Goal: Task Accomplishment & Management: Manage account settings

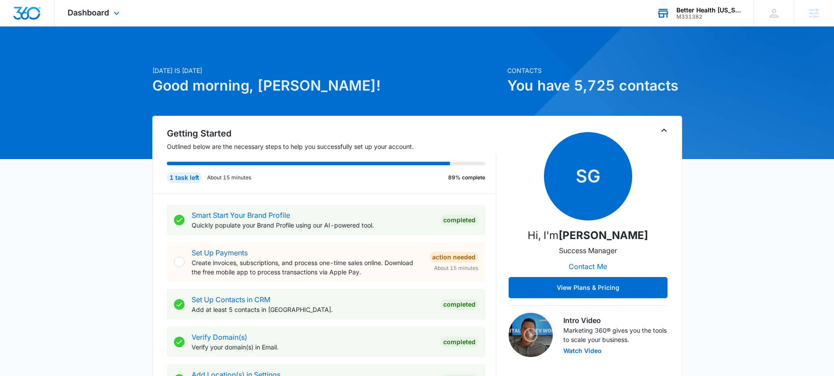
click at [717, 14] on div "M331382" at bounding box center [708, 17] width 64 height 6
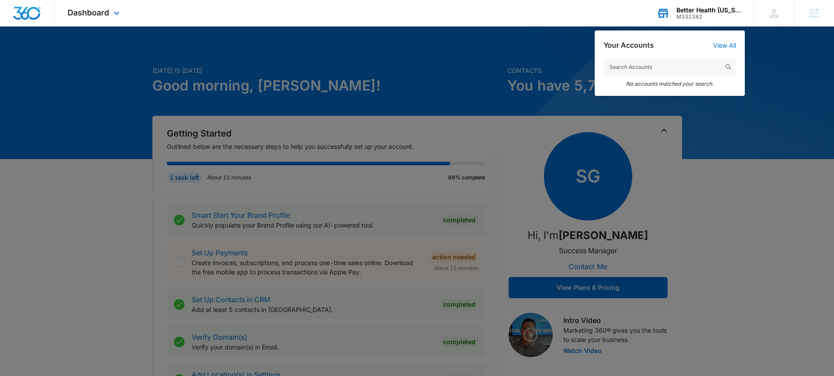
click at [652, 71] on input "text" at bounding box center [669, 67] width 132 height 18
drag, startPoint x: 651, startPoint y: 67, endPoint x: 544, endPoint y: 67, distance: 107.7
click at [544, 26] on nav "Dashboard Apps Reputation Forms CRM Email Social Content Ads Intelligence Files…" at bounding box center [417, 13] width 834 height 26
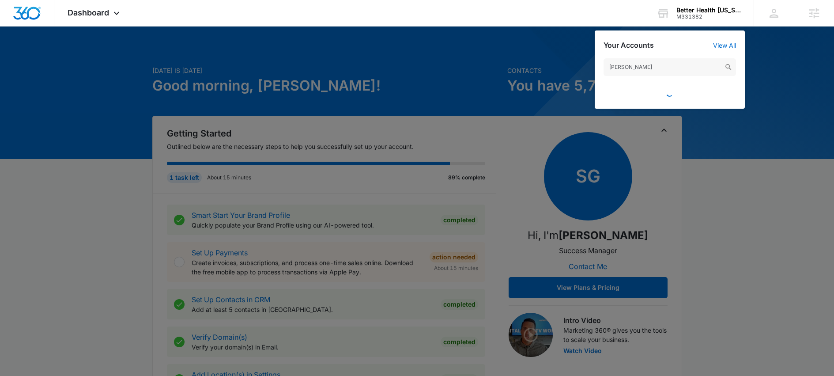
type input "[PERSON_NAME]"
click at [730, 168] on div at bounding box center [417, 188] width 834 height 376
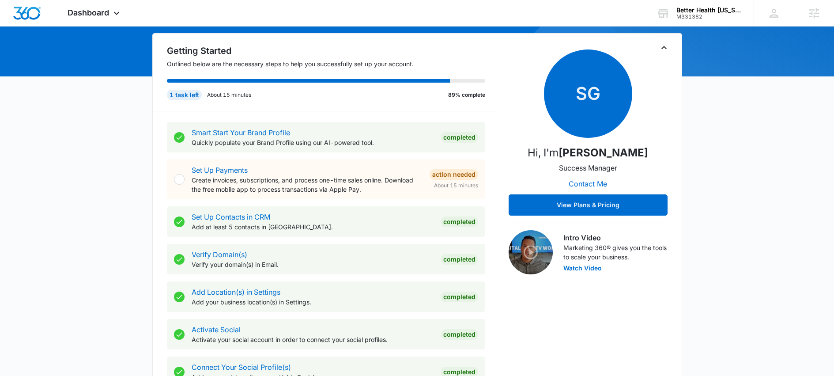
scroll to position [90, 0]
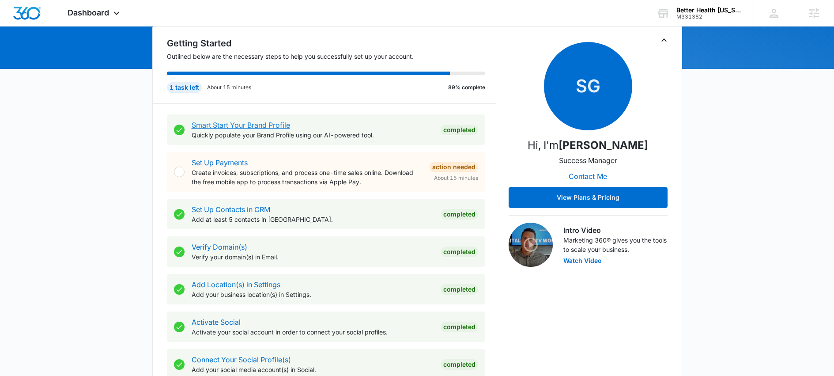
click at [275, 126] on link "Smart Start Your Brand Profile" at bounding box center [241, 124] width 98 height 9
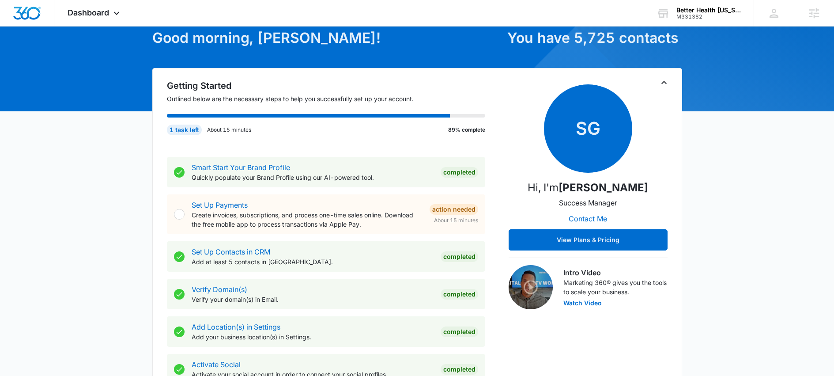
scroll to position [48, 0]
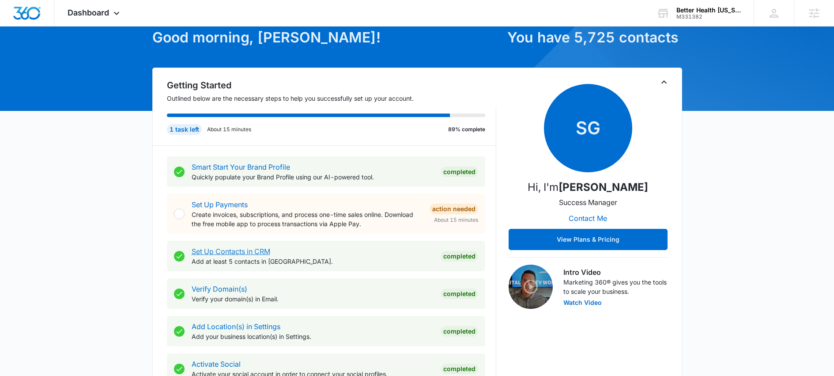
click at [234, 251] on link "Set Up Contacts in CRM" at bounding box center [231, 251] width 79 height 9
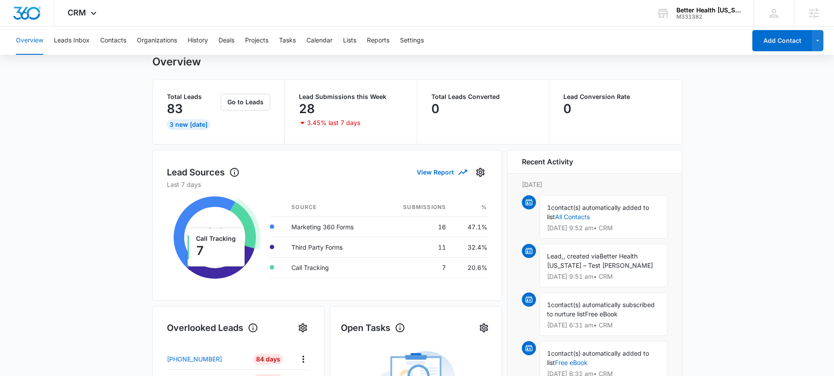
scroll to position [20, 0]
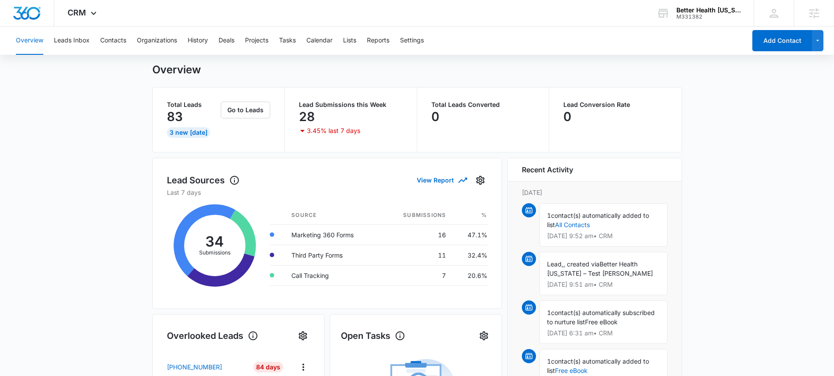
click at [32, 40] on button "Overview" at bounding box center [29, 40] width 27 height 28
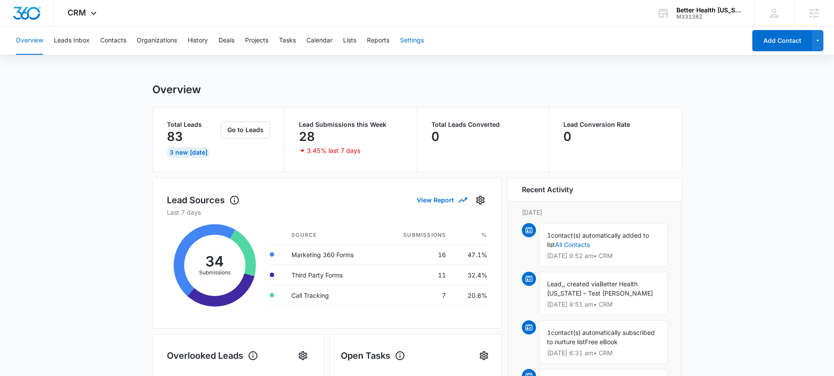
click at [415, 39] on button "Settings" at bounding box center [412, 40] width 24 height 28
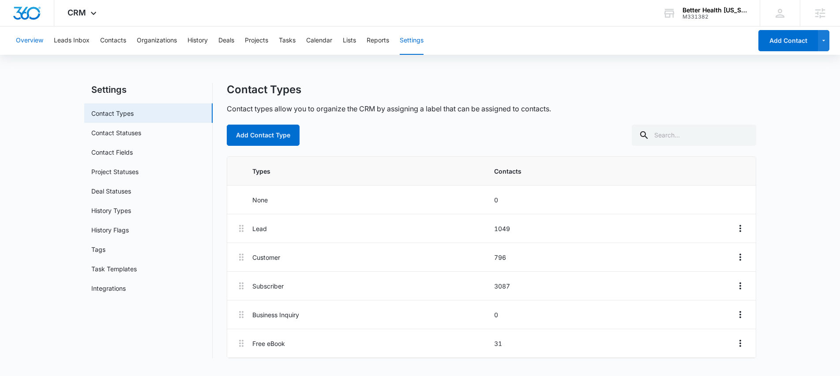
click at [38, 42] on button "Overview" at bounding box center [29, 40] width 27 height 28
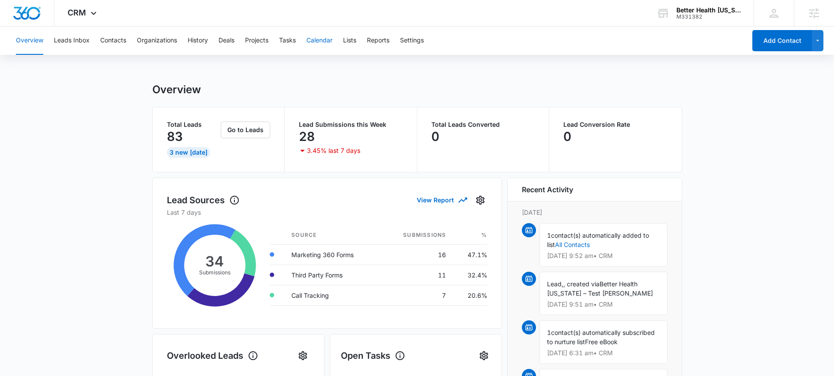
click at [315, 41] on button "Calendar" at bounding box center [319, 40] width 26 height 28
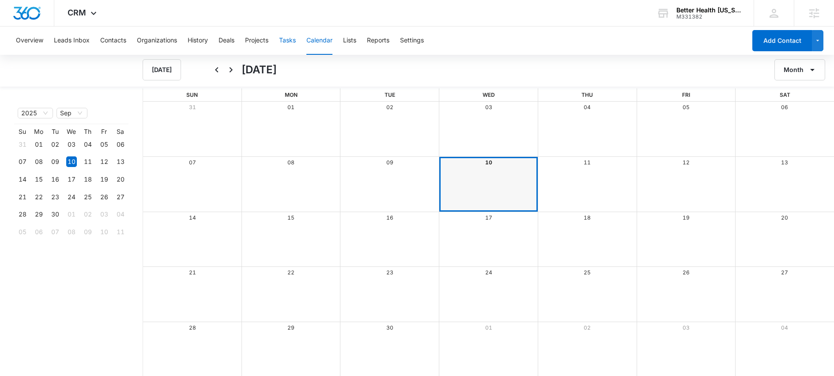
click at [293, 41] on button "Tasks" at bounding box center [287, 40] width 17 height 28
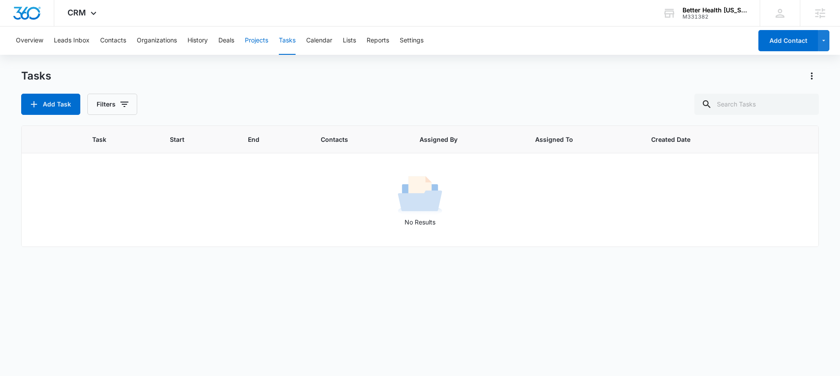
click at [266, 41] on button "Projects" at bounding box center [256, 40] width 23 height 28
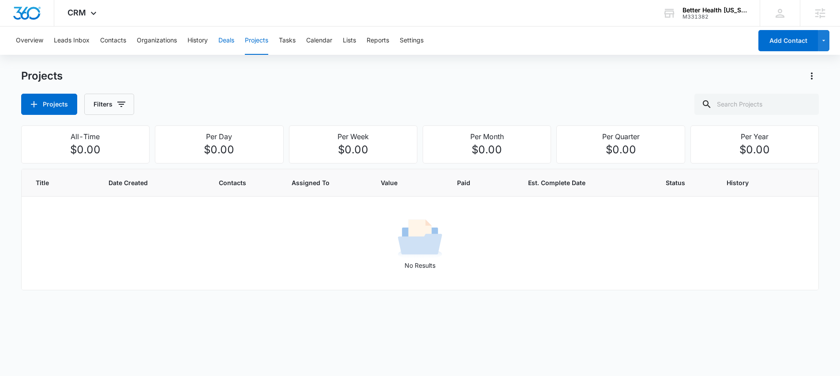
click at [225, 41] on button "Deals" at bounding box center [226, 40] width 16 height 28
click at [88, 13] on icon at bounding box center [93, 15] width 11 height 11
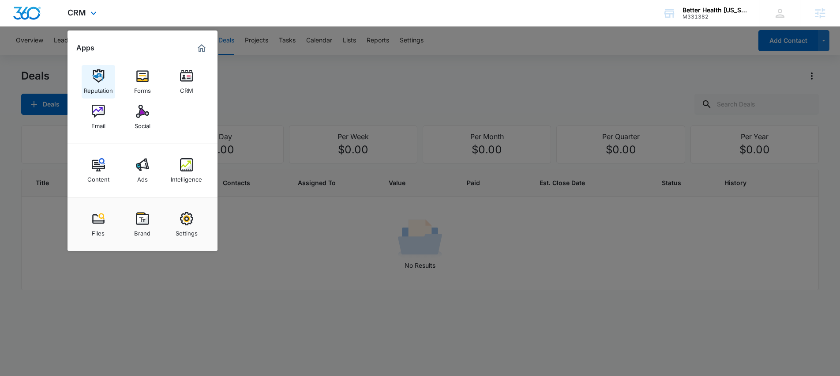
click at [101, 79] on img at bounding box center [98, 75] width 13 height 13
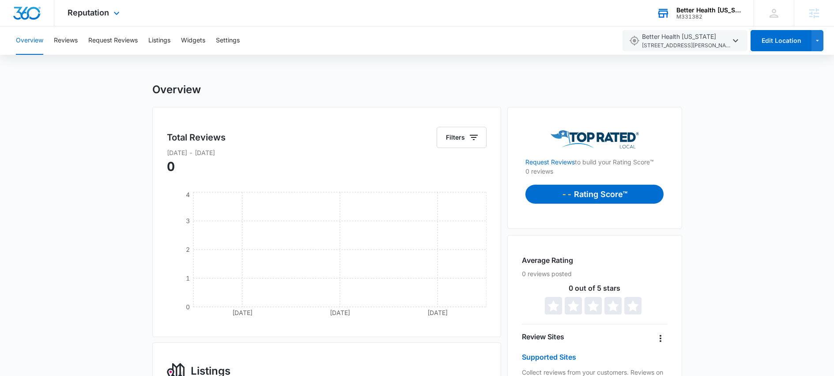
click at [699, 14] on div "M331382" at bounding box center [708, 17] width 64 height 6
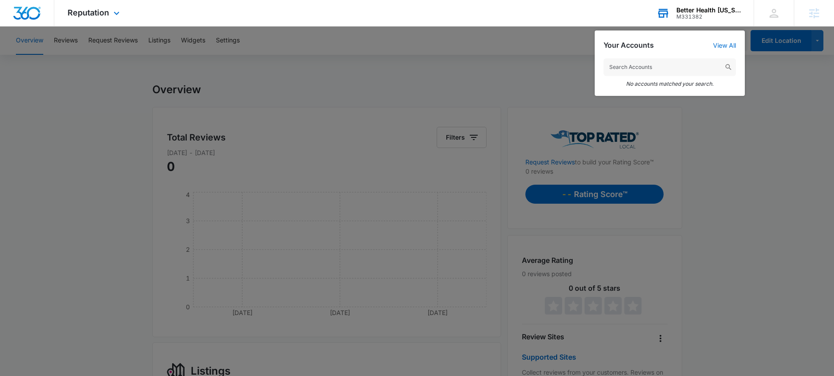
click at [646, 66] on input "text" at bounding box center [669, 67] width 132 height 18
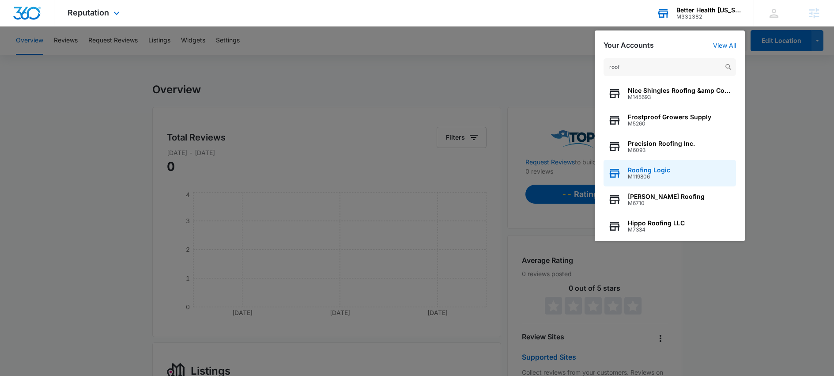
type input "roof"
click at [660, 173] on span "M119806" at bounding box center [648, 176] width 42 height 6
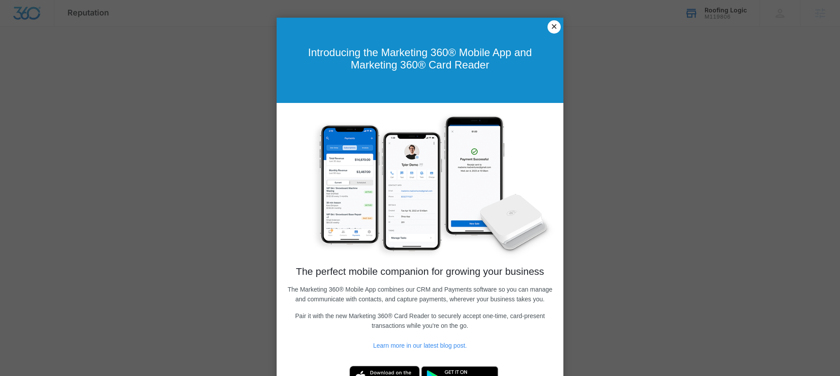
click at [548, 26] on link "×" at bounding box center [554, 26] width 13 height 13
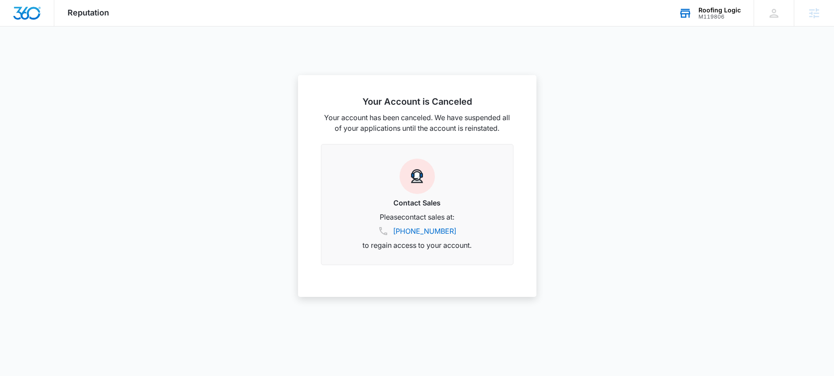
click at [734, 14] on div "M119806" at bounding box center [719, 17] width 42 height 6
click at [666, 67] on input "text" at bounding box center [669, 67] width 132 height 18
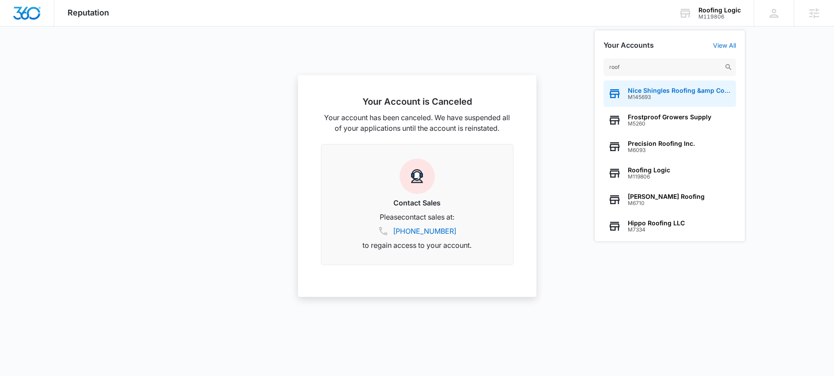
type input "roof"
click at [646, 94] on span "M145693" at bounding box center [679, 97] width 104 height 6
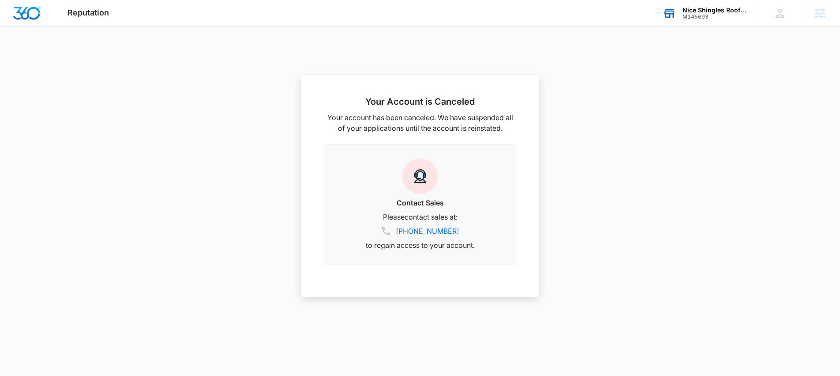
click at [699, 15] on div "M145693" at bounding box center [715, 17] width 64 height 6
click at [671, 71] on input "text" at bounding box center [676, 67] width 132 height 18
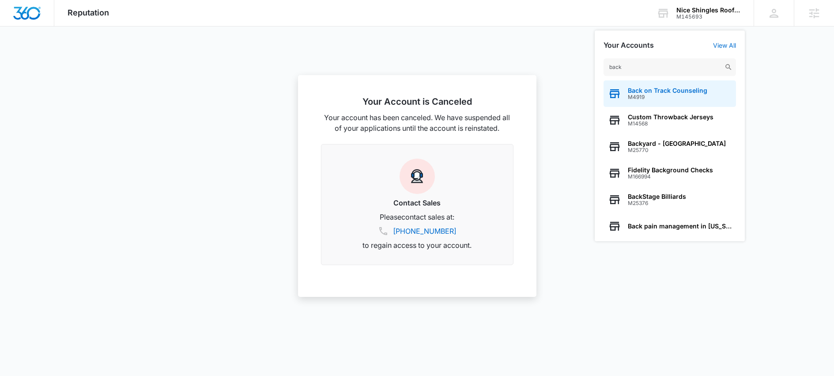
type input "back"
click at [657, 91] on span "Back on Track Counseling" at bounding box center [666, 90] width 79 height 7
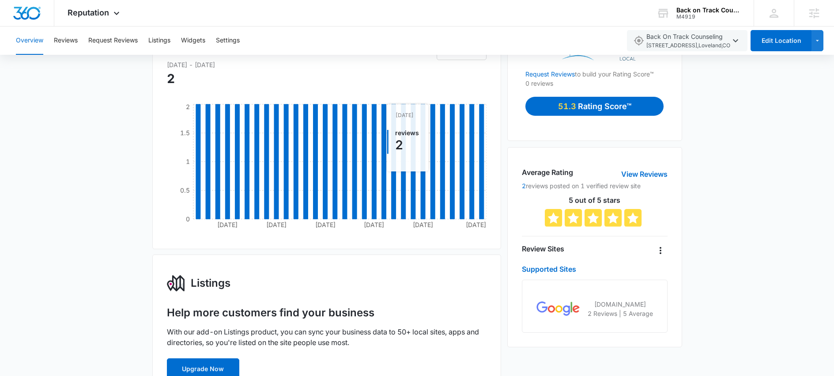
scroll to position [98, 0]
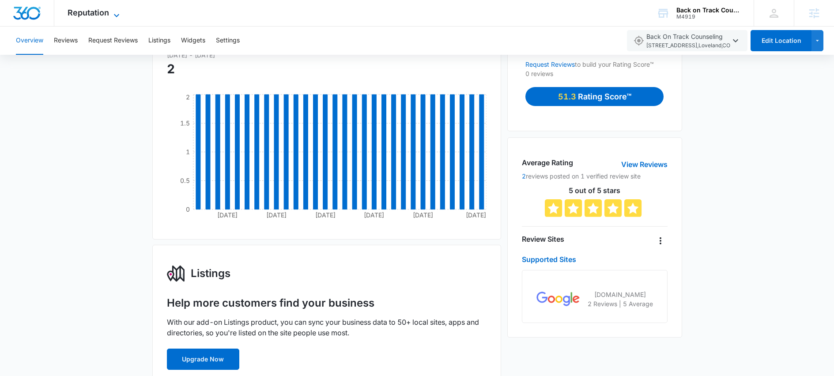
click at [98, 16] on span "Reputation" at bounding box center [88, 12] width 41 height 9
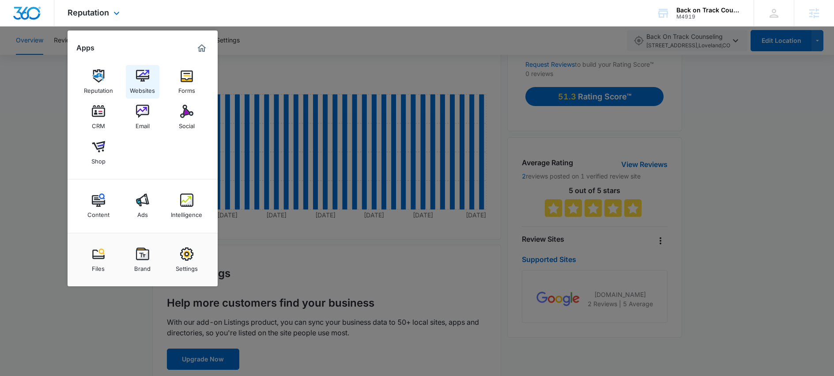
click at [143, 75] on img at bounding box center [142, 75] width 13 height 13
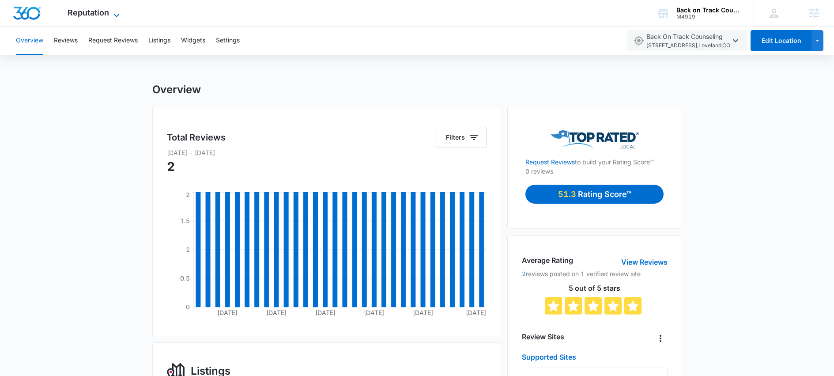
click at [119, 15] on icon at bounding box center [116, 15] width 11 height 11
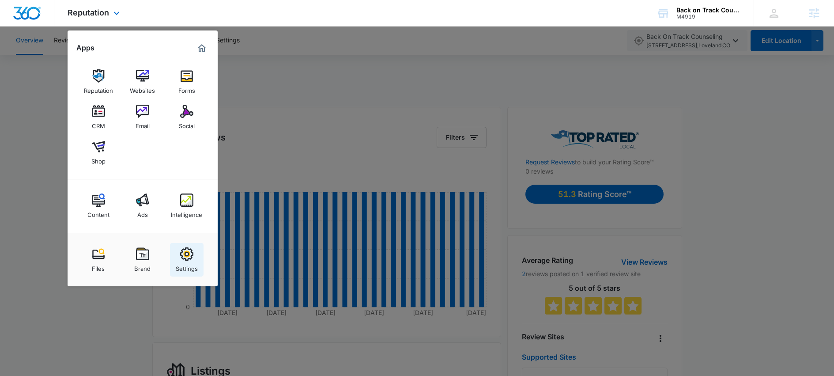
click at [186, 256] on img at bounding box center [186, 253] width 13 height 13
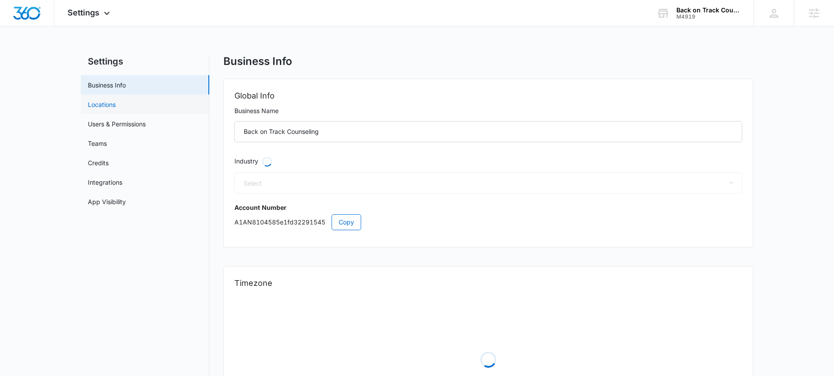
select select "33"
select select "US"
select select "America/Denver"
click at [104, 106] on link "Locations" at bounding box center [102, 104] width 28 height 9
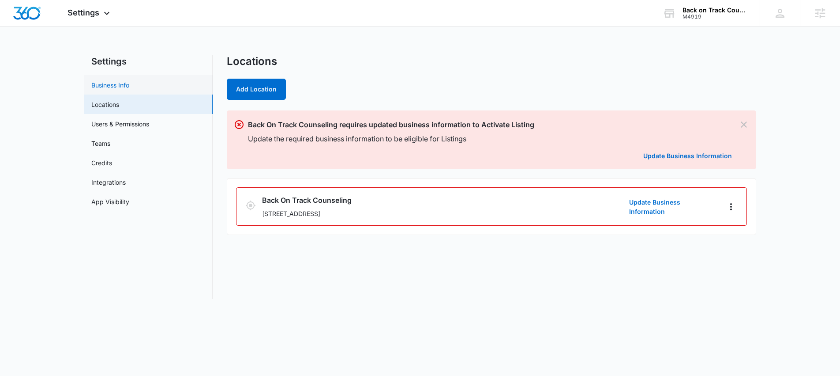
click at [123, 89] on link "Business Info" at bounding box center [110, 84] width 38 height 9
select select "33"
select select "US"
select select "America/Denver"
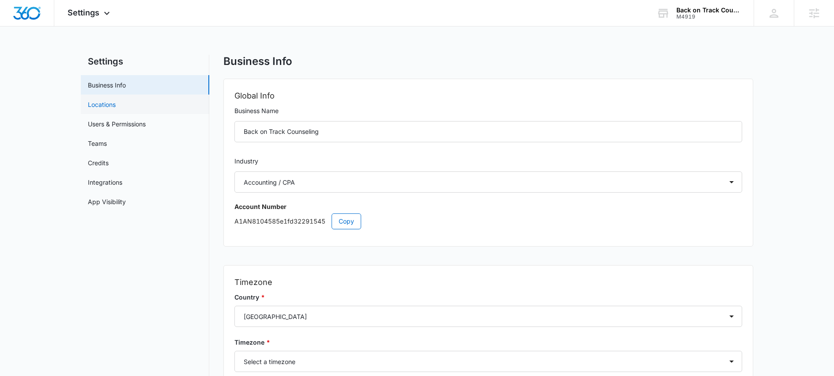
click at [106, 105] on link "Locations" at bounding box center [102, 104] width 28 height 9
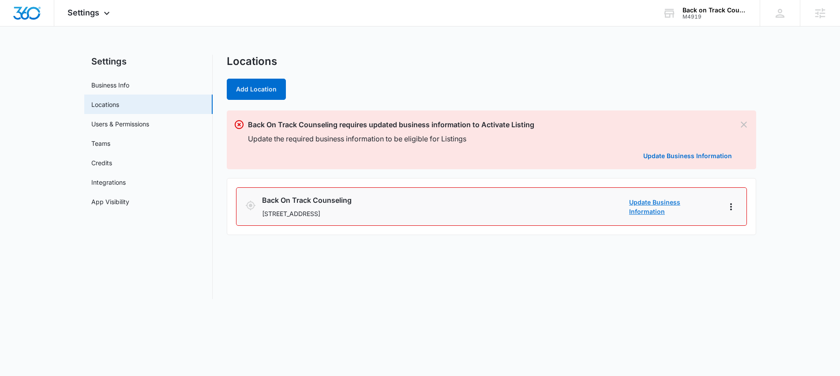
click at [673, 207] on link "Update Business Information" at bounding box center [673, 206] width 88 height 19
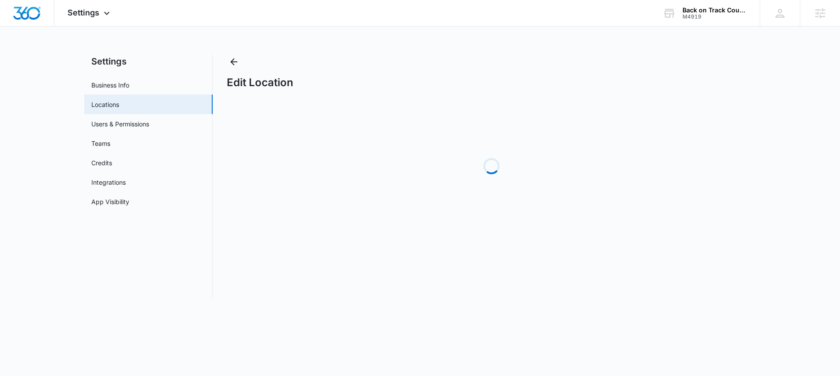
select select "Colorado"
select select "2011"
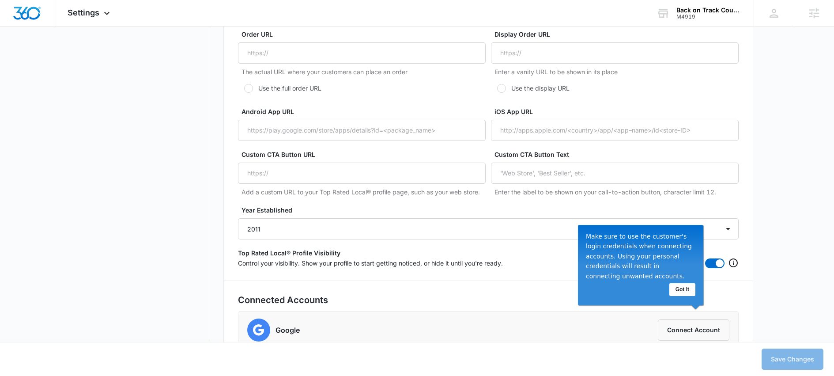
scroll to position [1748, 0]
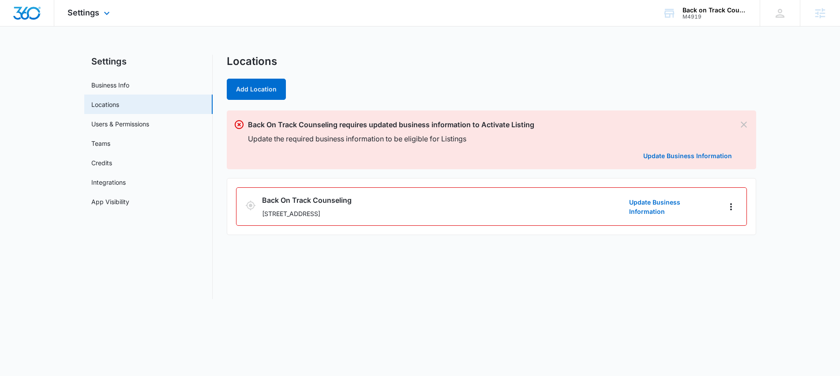
click at [103, 19] on div "Settings Apps Reputation Websites Forms CRM Email Social Shop Content Ads Intel…" at bounding box center [89, 13] width 71 height 26
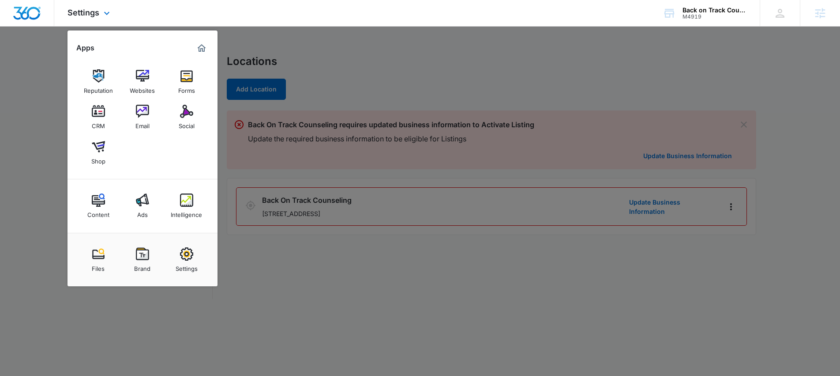
click at [109, 8] on div "Settings Apps Reputation Websites Forms CRM Email Social Shop Content Ads Intel…" at bounding box center [89, 13] width 71 height 26
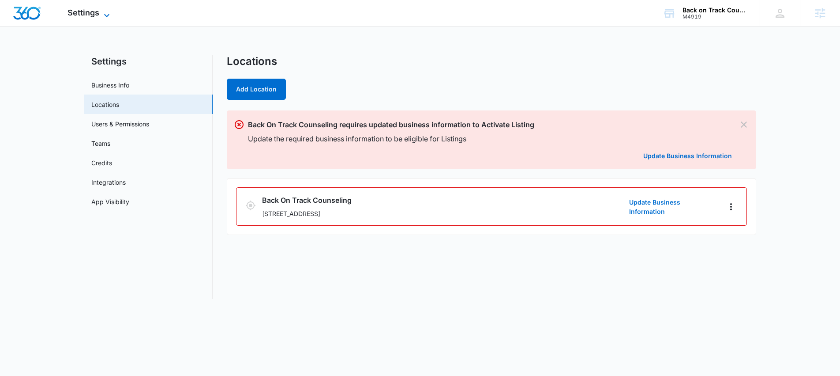
click at [105, 19] on icon at bounding box center [106, 15] width 11 height 11
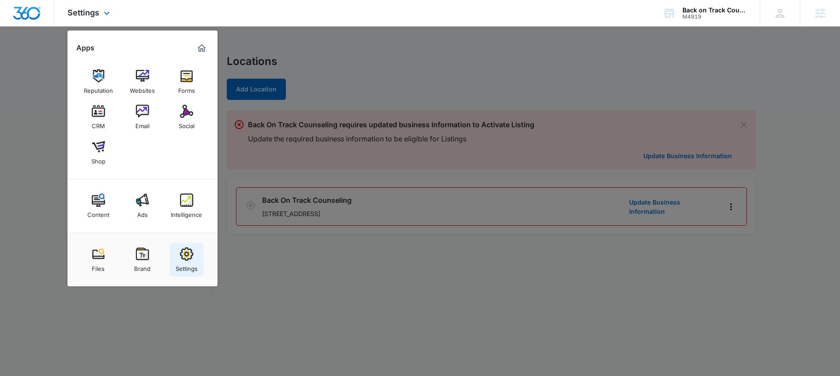
click at [188, 254] on img at bounding box center [186, 253] width 13 height 13
select select "33"
select select "US"
select select "America/Denver"
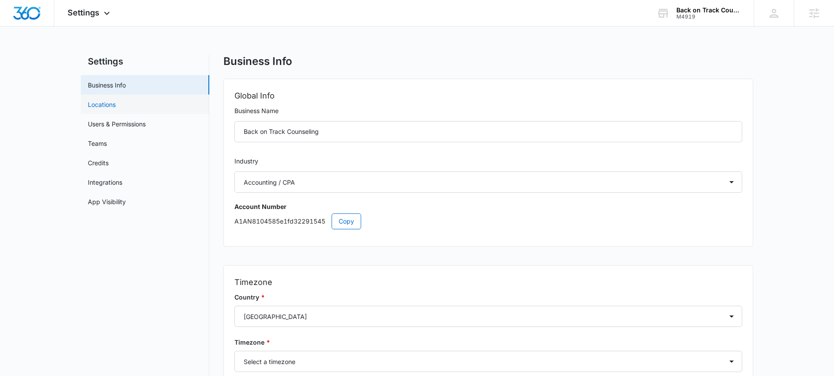
click at [110, 107] on link "Locations" at bounding box center [102, 104] width 28 height 9
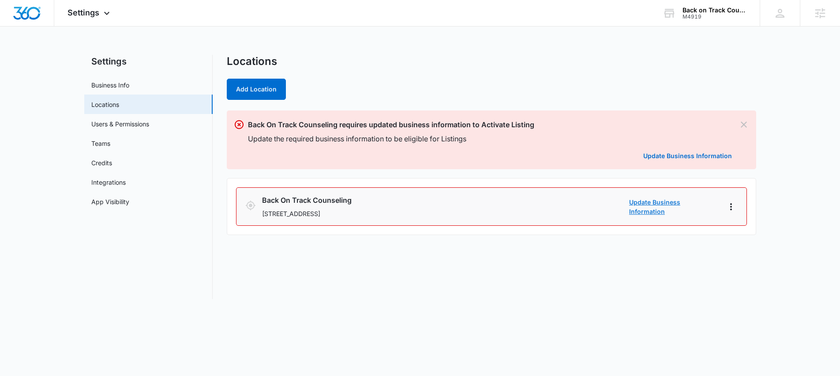
click at [687, 208] on link "Update Business Information" at bounding box center [673, 206] width 88 height 19
select select "Colorado"
select select "2011"
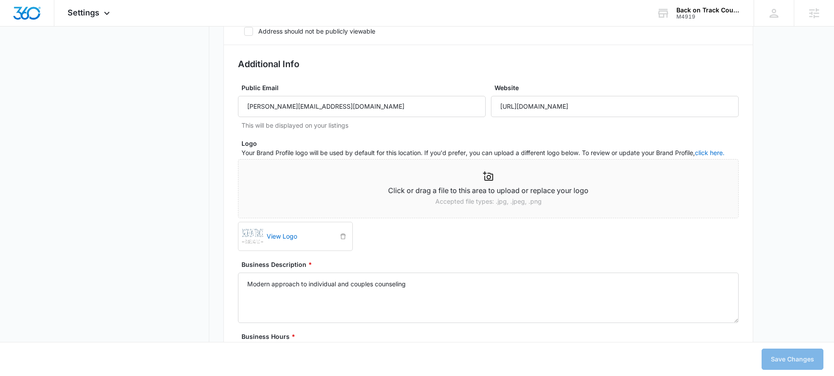
scroll to position [183, 0]
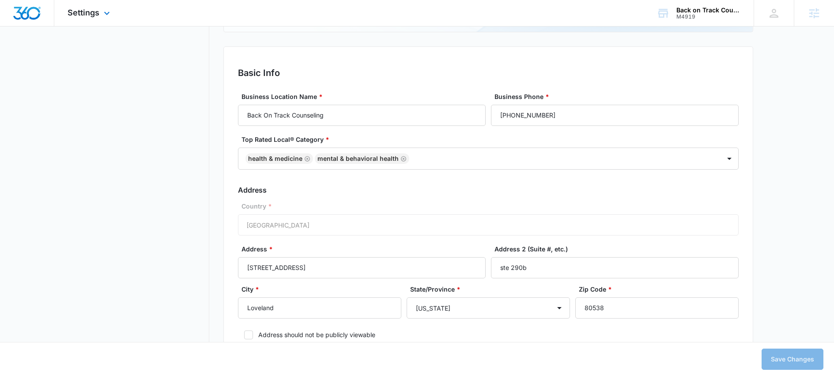
click at [27, 13] on img "Dashboard" at bounding box center [27, 13] width 28 height 13
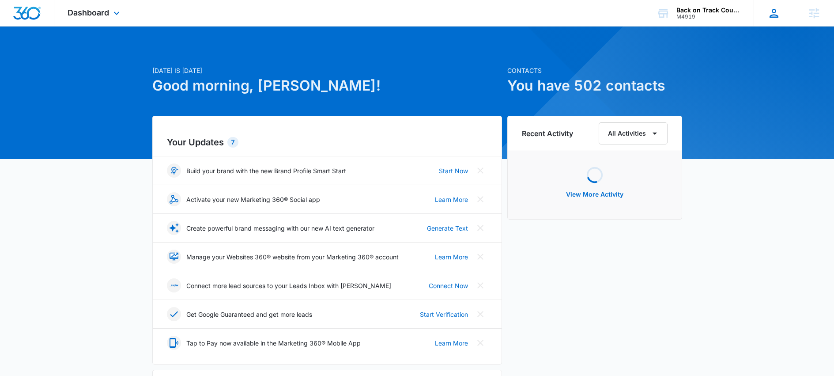
click at [770, 14] on icon at bounding box center [773, 13] width 13 height 13
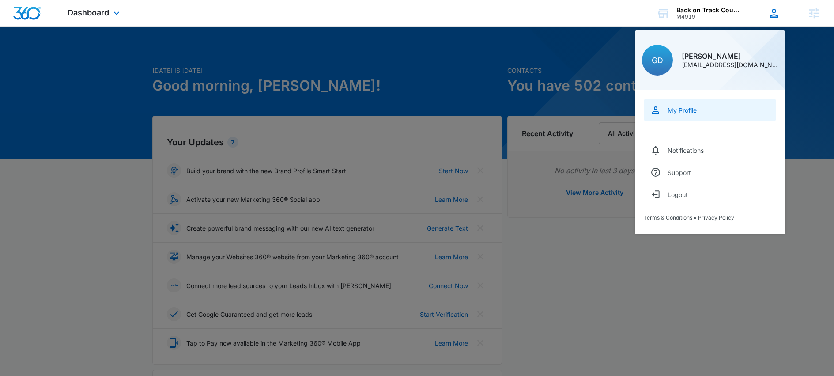
click at [677, 112] on div "My Profile" at bounding box center [681, 110] width 29 height 8
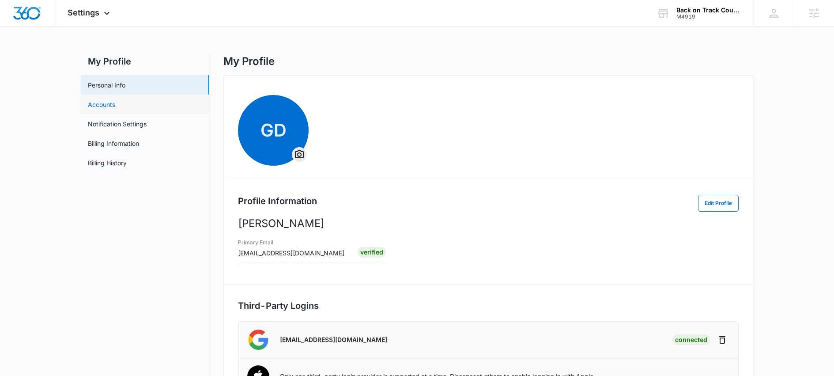
click at [115, 108] on link "Accounts" at bounding box center [101, 104] width 27 height 9
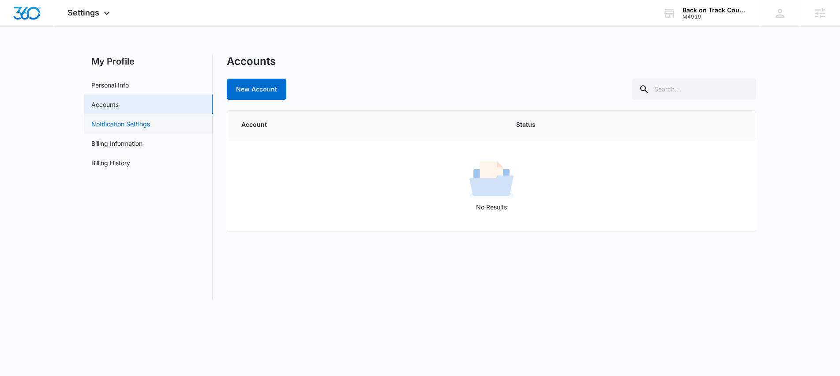
click at [150, 125] on link "Notification Settings" at bounding box center [120, 123] width 59 height 9
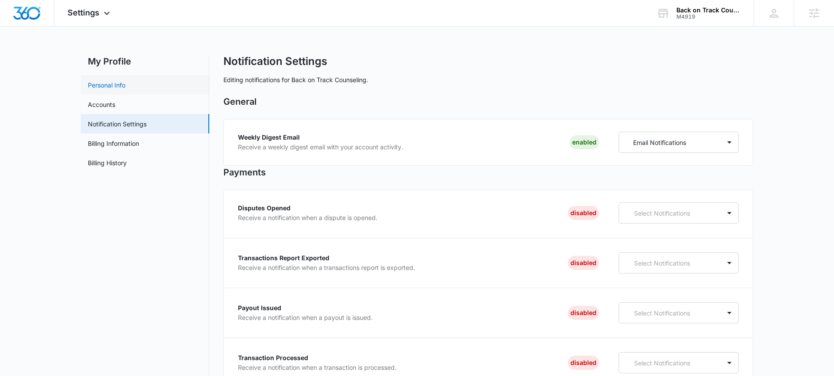
click at [119, 84] on link "Personal Info" at bounding box center [107, 84] width 38 height 9
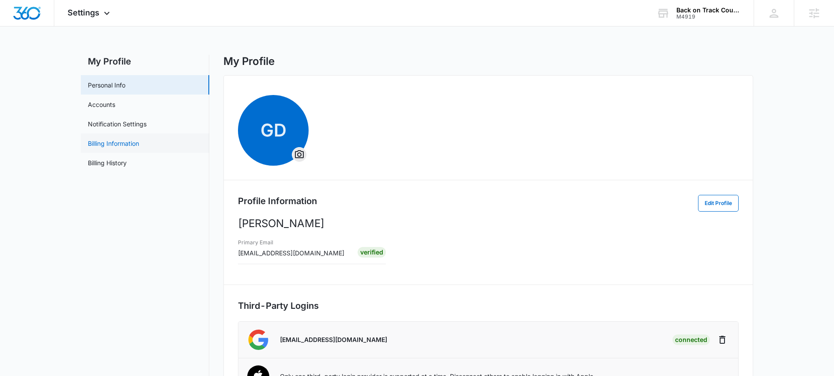
click at [127, 143] on link "Billing Information" at bounding box center [113, 143] width 51 height 9
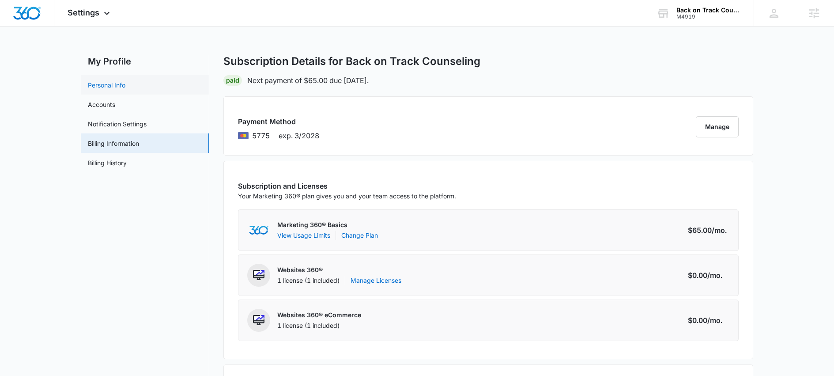
click at [125, 85] on link "Personal Info" at bounding box center [107, 84] width 38 height 9
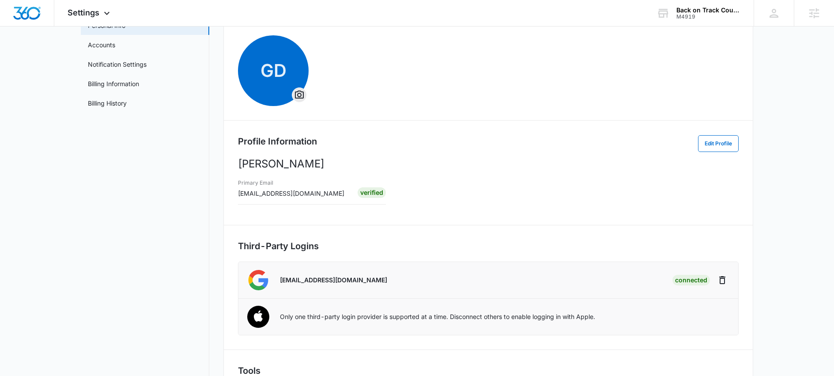
scroll to position [116, 0]
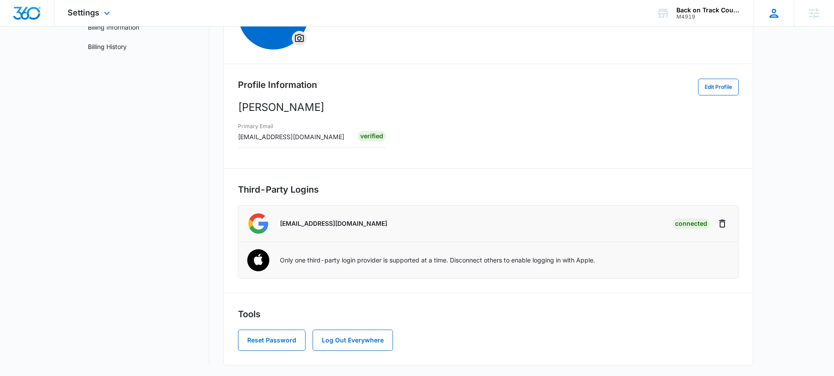
click at [777, 17] on icon at bounding box center [773, 13] width 9 height 9
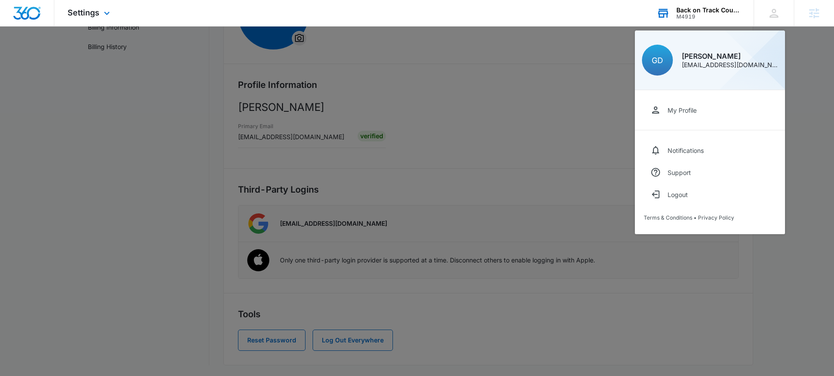
click at [714, 10] on div "Back on Track Counseling" at bounding box center [708, 10] width 64 height 7
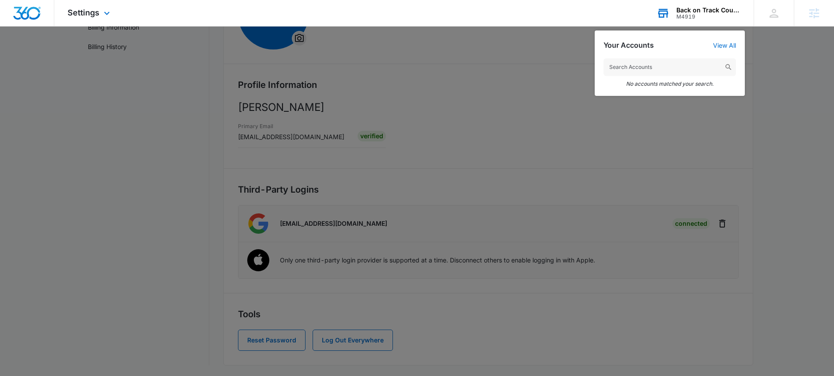
click at [682, 68] on input "text" at bounding box center [669, 67] width 132 height 18
type input "Garret"
click at [126, 109] on div at bounding box center [417, 188] width 834 height 376
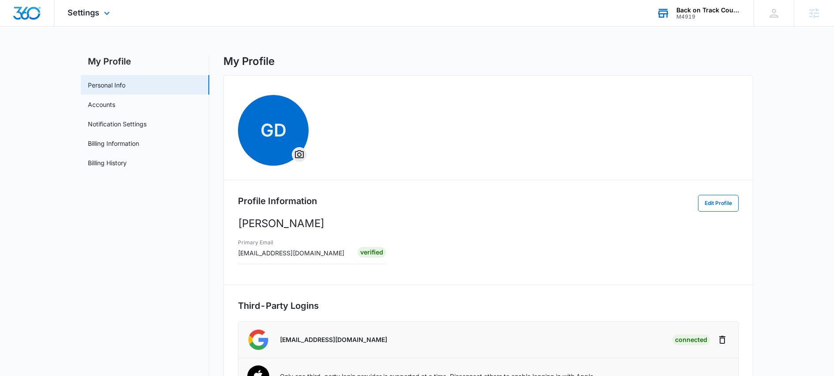
click at [705, 15] on div "M4919" at bounding box center [708, 17] width 64 height 6
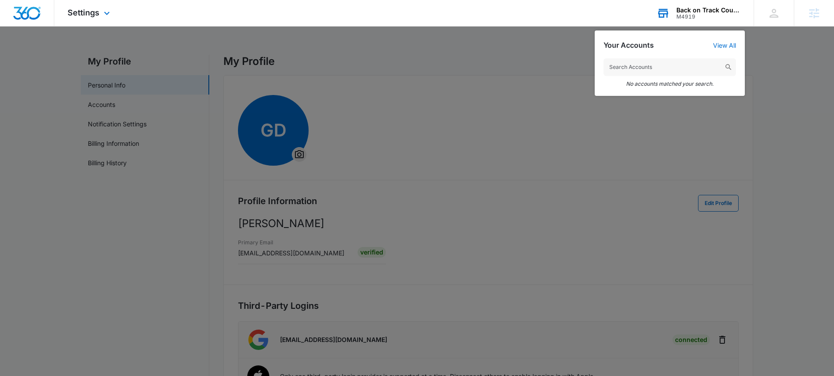
click at [667, 65] on input "text" at bounding box center [669, 67] width 132 height 18
click at [626, 68] on input "[PERSON_NAME]" at bounding box center [669, 67] width 132 height 18
drag, startPoint x: 653, startPoint y: 68, endPoint x: 562, endPoint y: 71, distance: 90.9
click at [562, 26] on nav "Settings Apps Reputation Websites Forms CRM Email Social Shop Content Ads Intel…" at bounding box center [417, 13] width 834 height 26
drag, startPoint x: 684, startPoint y: 66, endPoint x: 595, endPoint y: 66, distance: 89.6
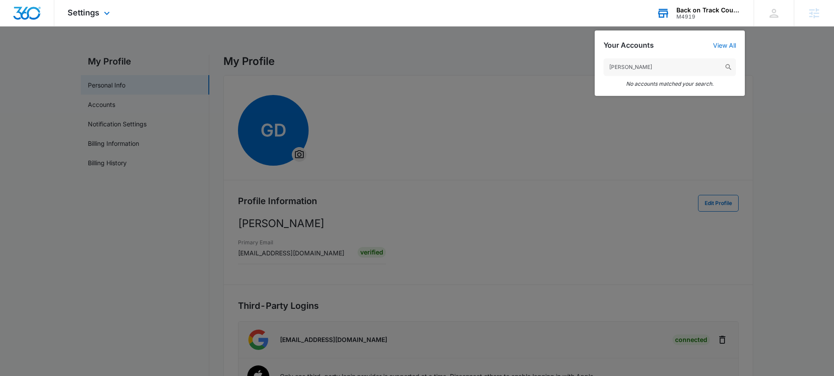
click at [595, 66] on div "Garret Durie No accounts matched your search." at bounding box center [669, 72] width 150 height 46
type input "g"
click at [706, 11] on div "Back on Track Counseling" at bounding box center [708, 10] width 64 height 7
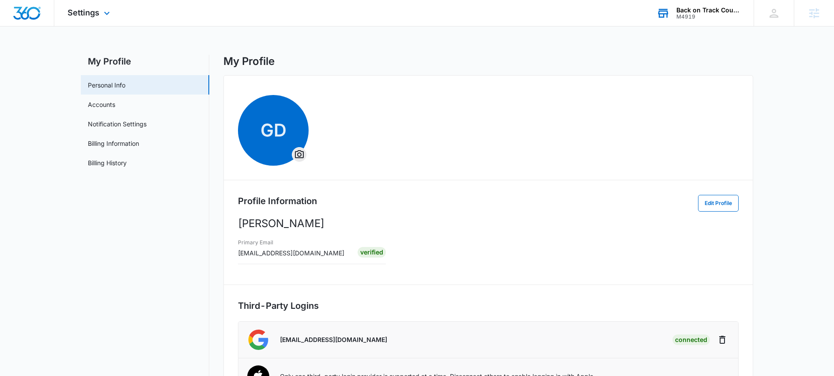
click at [684, 15] on div "M4919" at bounding box center [708, 17] width 64 height 6
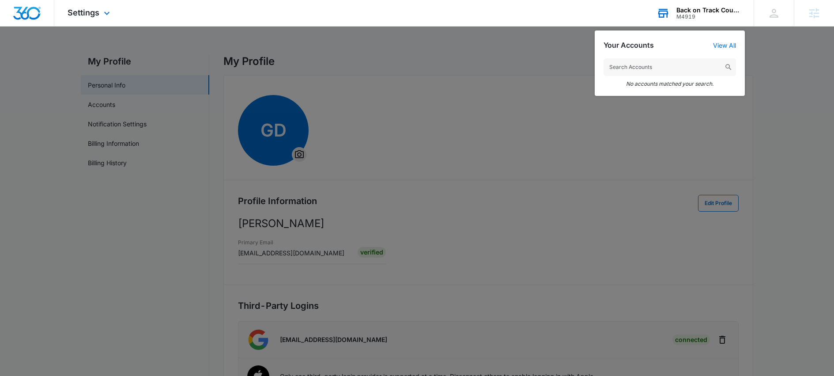
click at [644, 72] on input "text" at bounding box center [669, 67] width 132 height 18
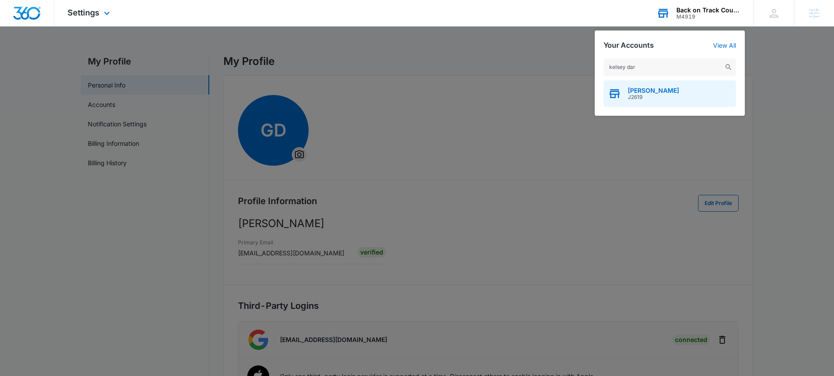
type input "kelsey dar"
click at [650, 89] on span "Kelsey Darnell" at bounding box center [652, 90] width 51 height 7
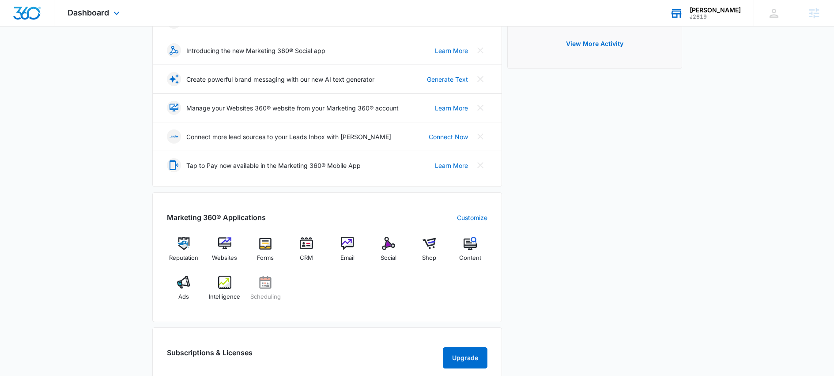
scroll to position [200, 0]
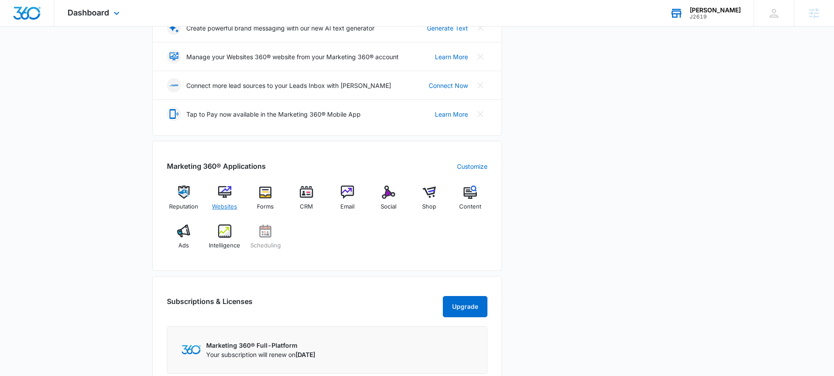
click at [220, 193] on img at bounding box center [224, 191] width 13 height 13
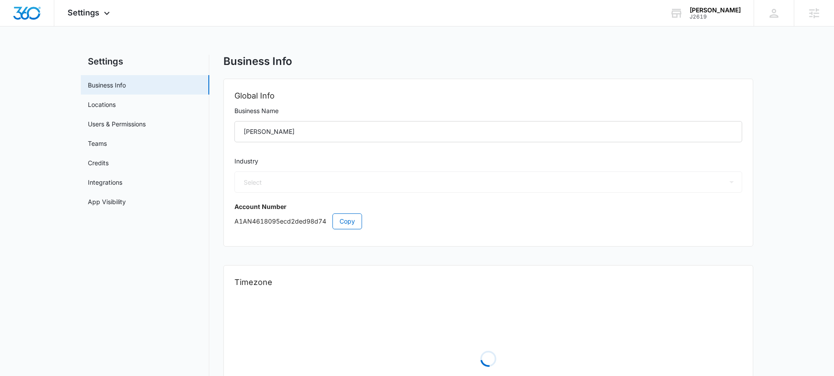
select select "33"
select select "US"
select select "America/Denver"
click at [102, 19] on div "Settings Apps Reputation Websites Forms CRM Email Social Shop Scheduling Conten…" at bounding box center [89, 13] width 71 height 26
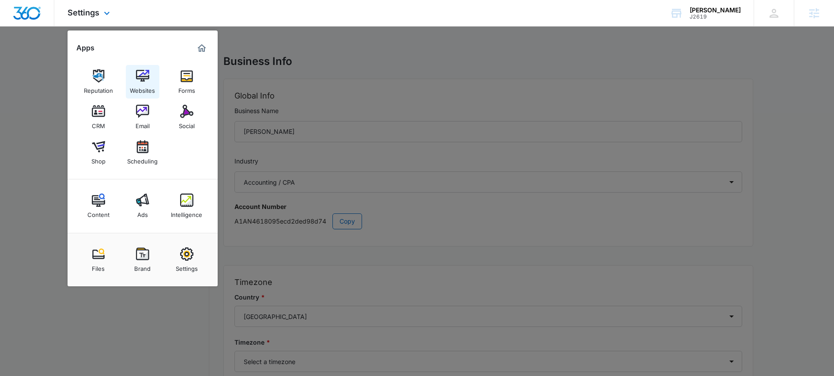
click at [140, 73] on img at bounding box center [142, 75] width 13 height 13
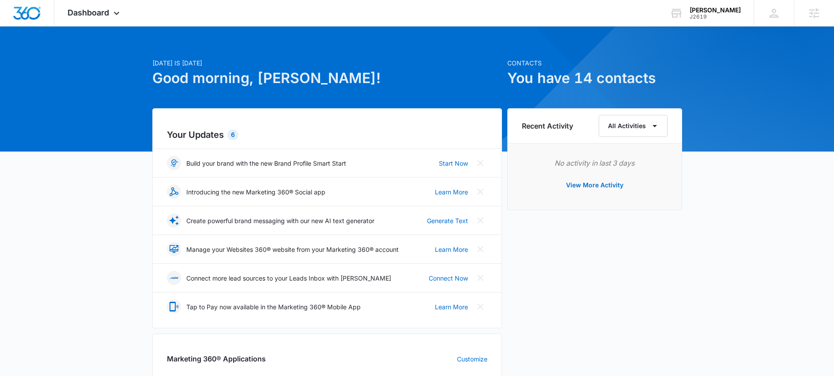
scroll to position [9, 0]
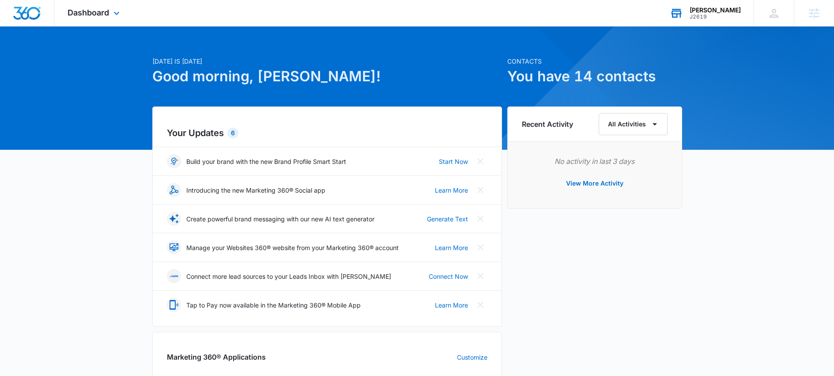
click at [711, 9] on div "[PERSON_NAME]" at bounding box center [714, 10] width 51 height 7
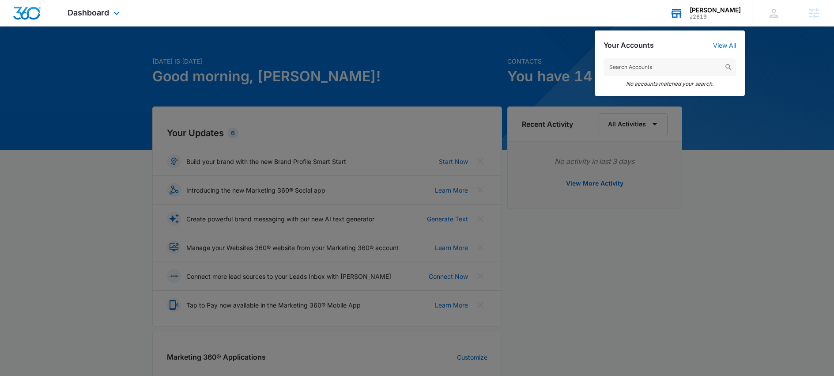
click at [683, 14] on icon at bounding box center [675, 13] width 13 height 13
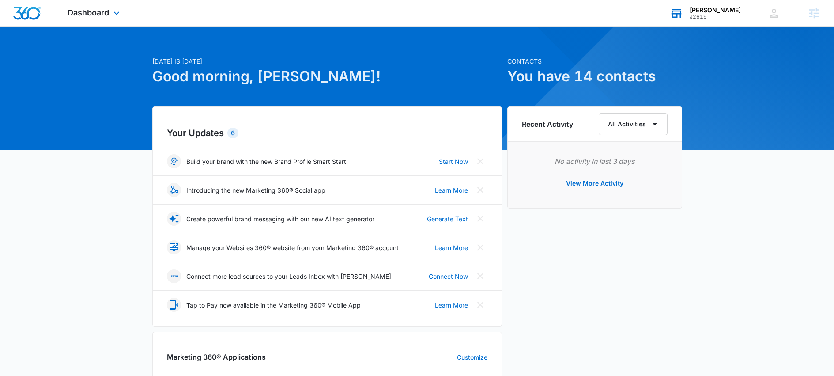
click at [683, 14] on icon at bounding box center [675, 13] width 13 height 13
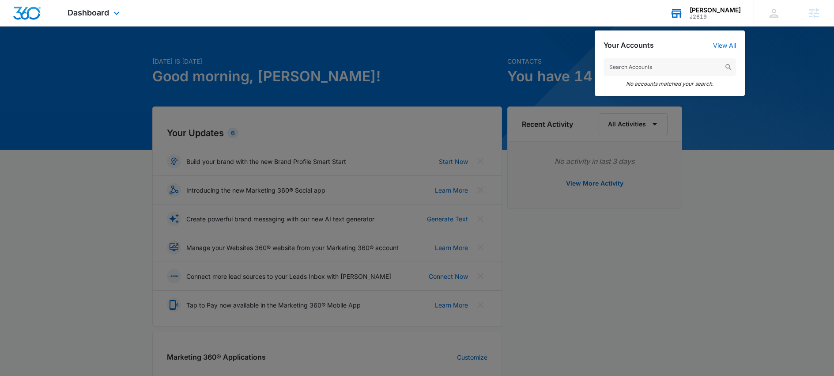
click at [683, 14] on icon at bounding box center [675, 13] width 13 height 13
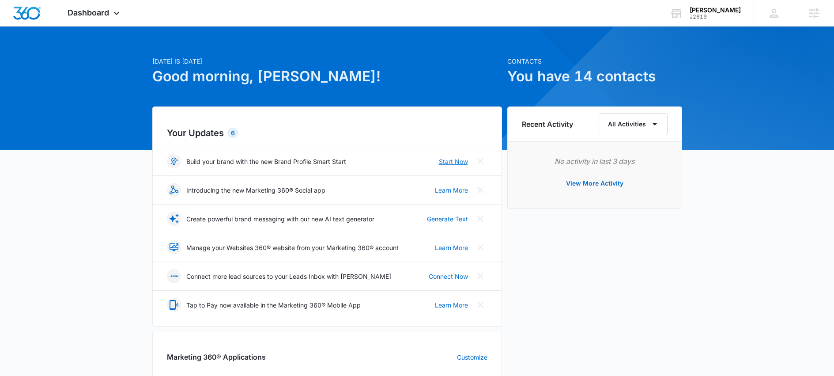
click at [460, 164] on link "Start Now" at bounding box center [453, 161] width 29 height 9
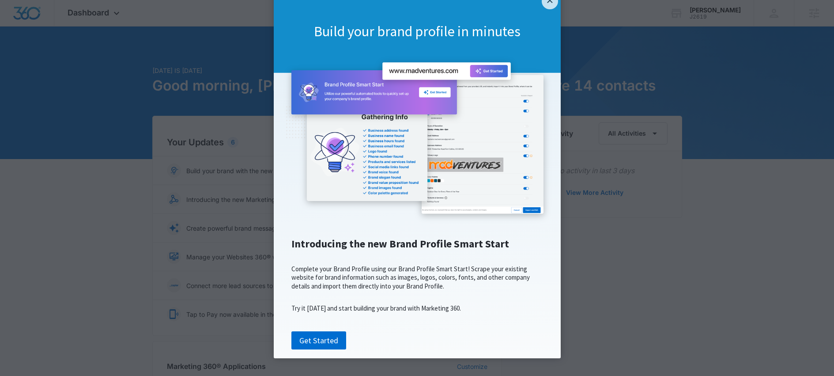
scroll to position [50, 0]
click at [313, 334] on link "Get Started" at bounding box center [318, 340] width 55 height 19
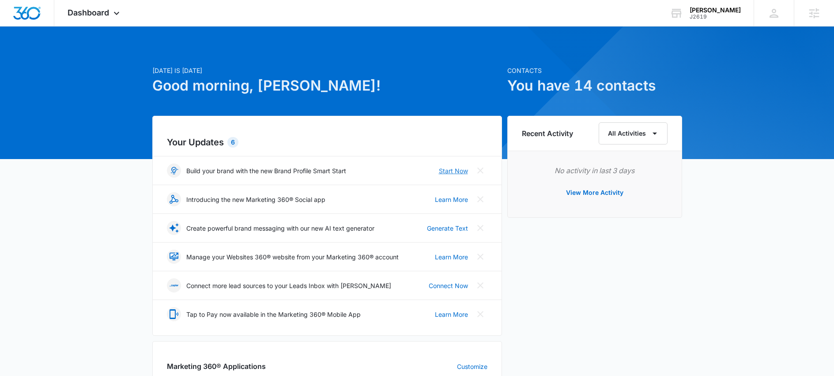
click at [457, 170] on link "Start Now" at bounding box center [453, 170] width 29 height 9
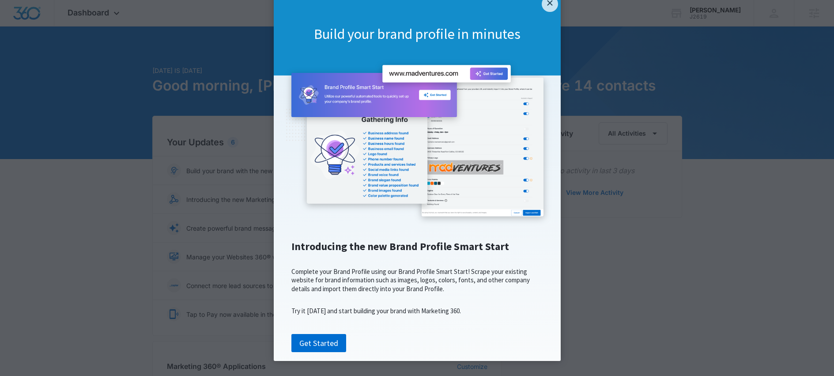
scroll to position [50, 0]
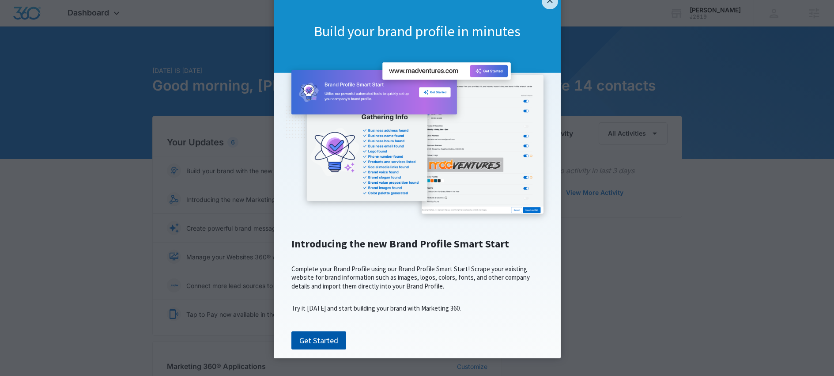
click at [330, 338] on link "Get Started" at bounding box center [318, 340] width 55 height 19
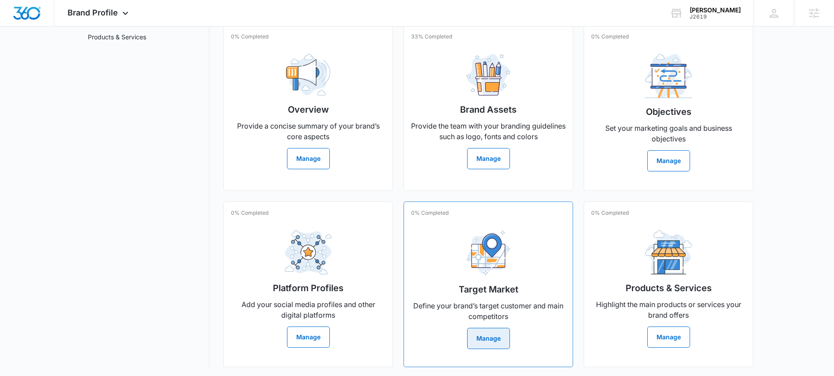
scroll to position [161, 0]
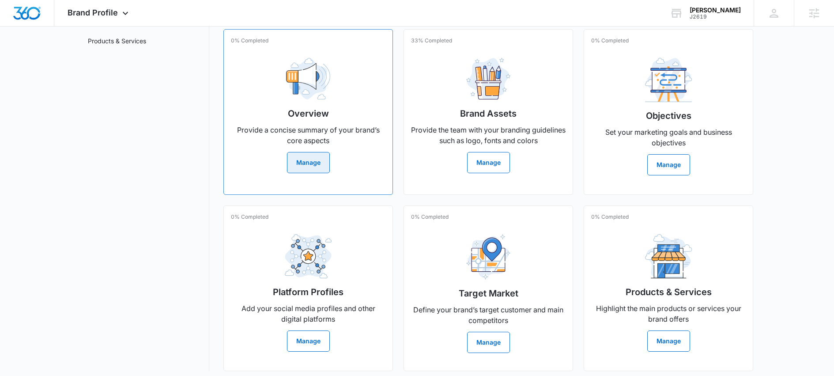
click at [296, 164] on button "Manage" at bounding box center [308, 162] width 43 height 21
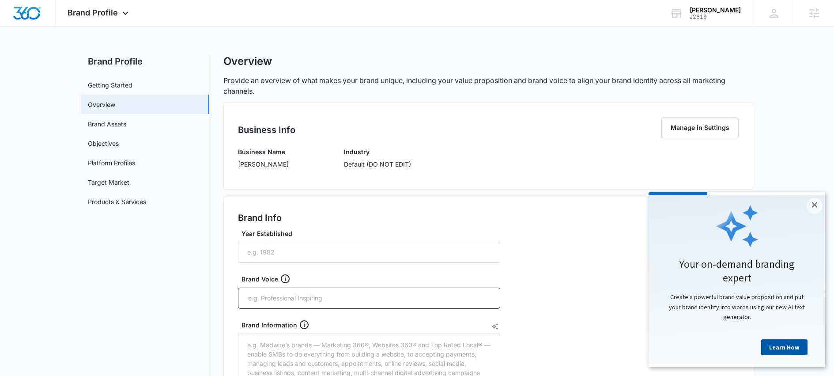
click at [794, 349] on link "Learn How" at bounding box center [784, 347] width 46 height 16
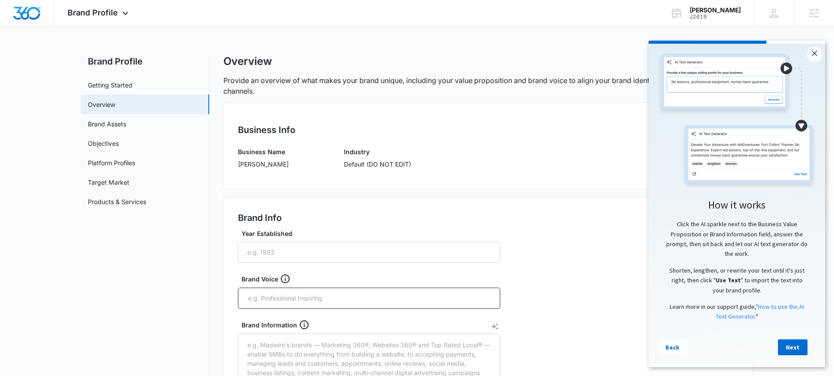
click at [795, 349] on link "Next" at bounding box center [793, 347] width 30 height 16
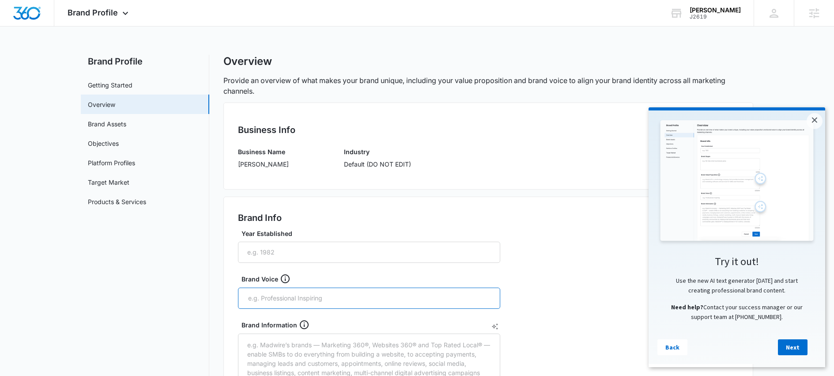
click at [342, 297] on input "text" at bounding box center [369, 297] width 245 height 13
click at [471, 259] on input "Year Established" at bounding box center [369, 251] width 262 height 21
click at [494, 326] on icon "AI Text Generator" at bounding box center [494, 326] width 7 height 7
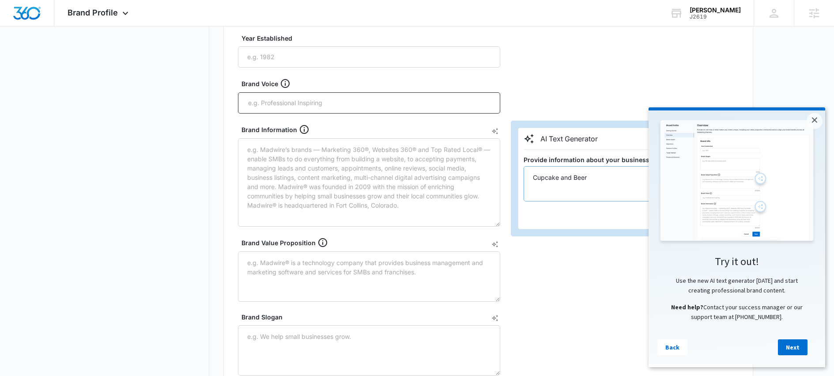
click at [557, 178] on textarea "Cupcake and Beer" at bounding box center [642, 183] width 239 height 35
click at [605, 181] on textarea "Cupcakes and Beer" at bounding box center [642, 183] width 239 height 35
type textarea "Cupcakes and Beer is a bakery and hobbies"
click at [792, 344] on link "Next" at bounding box center [793, 347] width 30 height 16
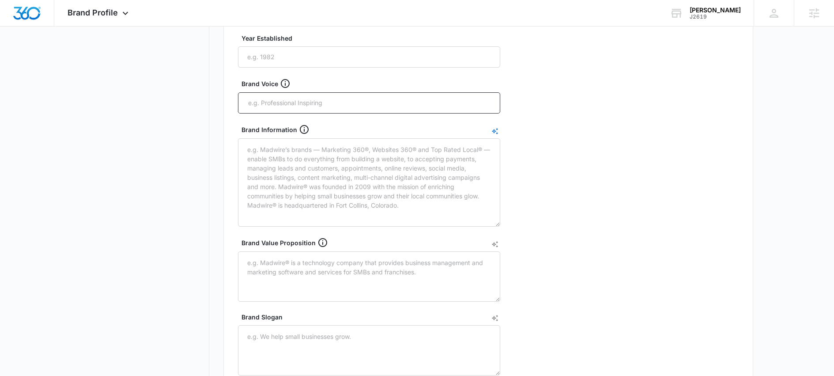
click at [494, 131] on icon "AI Text Generator" at bounding box center [495, 131] width 7 height 7
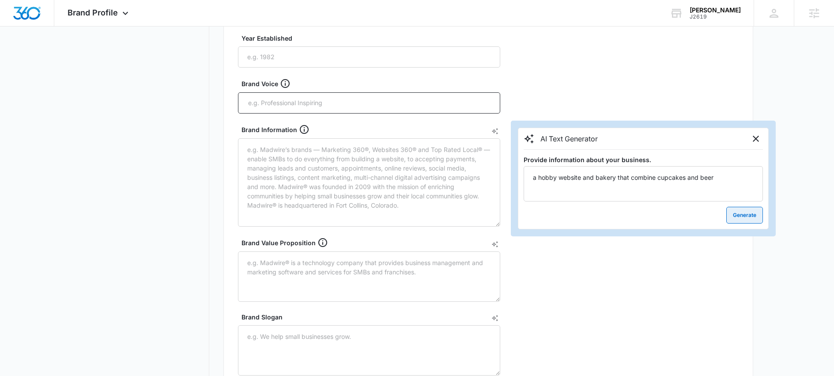
type textarea "a hobby website and bakery that combine cupcakes and beer"
click at [738, 218] on button "Generate" at bounding box center [744, 215] width 37 height 17
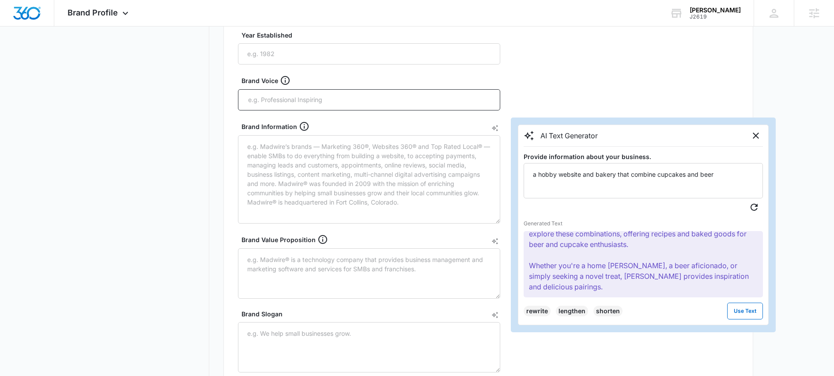
scroll to position [203, 0]
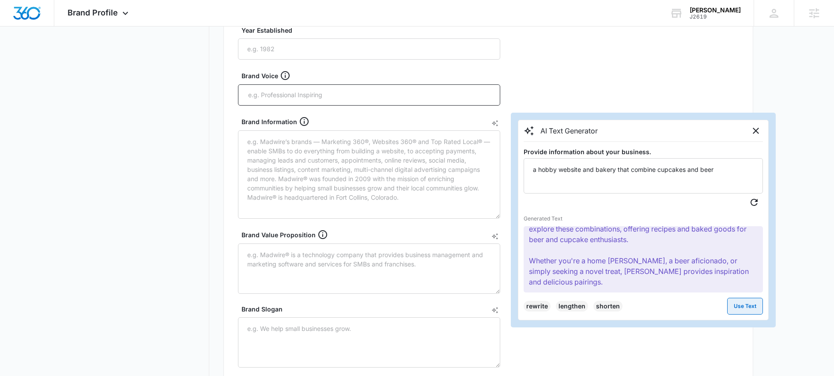
click at [748, 308] on button "Use Text" at bounding box center [745, 305] width 36 height 17
type textarea "Kelsey Darnell is where craft cupcakes meet craft beer. We're a unique hobby we…"
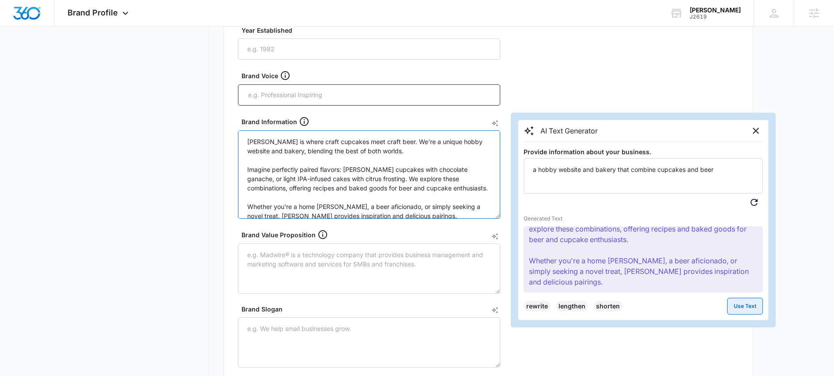
scroll to position [1, 0]
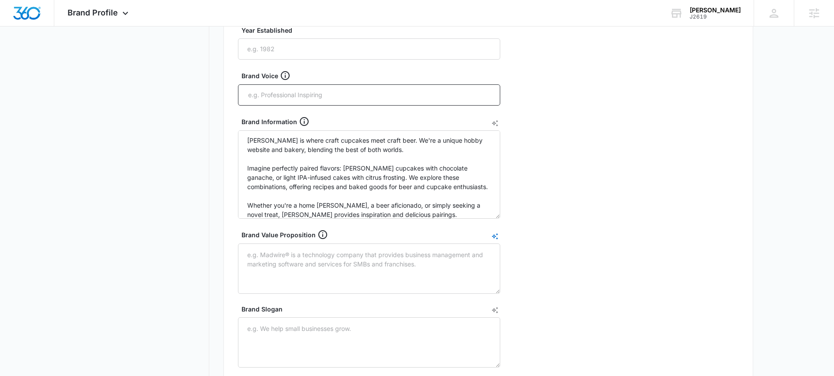
click at [495, 236] on icon "AI Text Generator" at bounding box center [495, 236] width 7 height 7
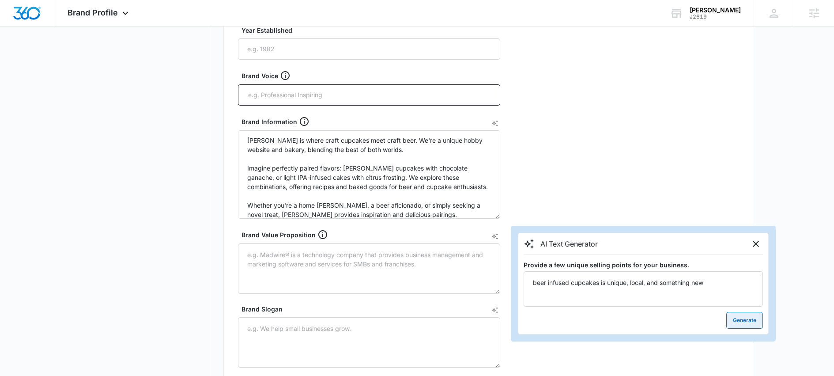
type textarea "beer infused cupcakes is unique, local, and something new"
click at [741, 323] on button "Generate" at bounding box center [744, 320] width 37 height 17
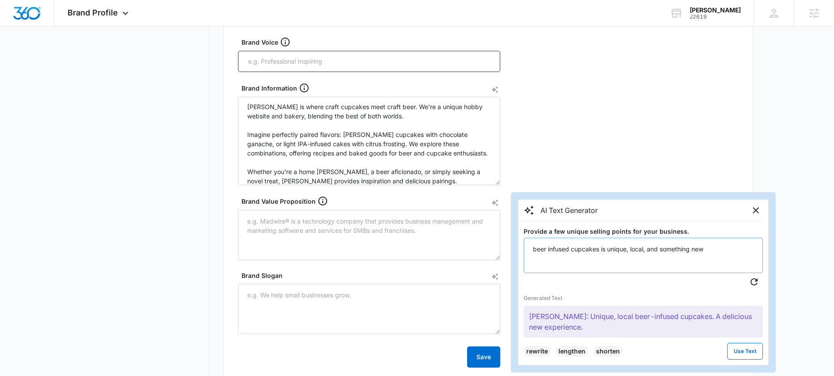
scroll to position [248, 0]
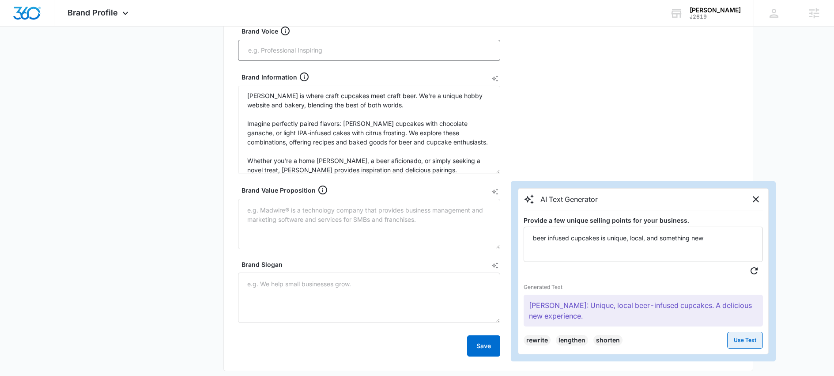
click at [753, 339] on button "Use Text" at bounding box center [745, 339] width 36 height 17
type textarea "Kelsey Darnell: Unique, local beer-infused cupcakes. A delicious new experience."
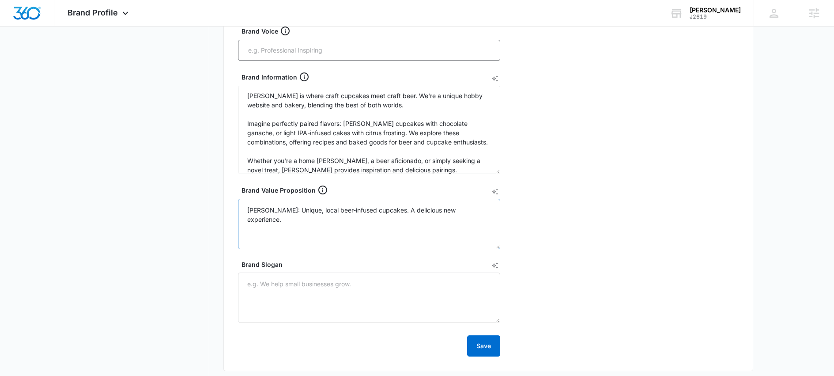
scroll to position [314, 0]
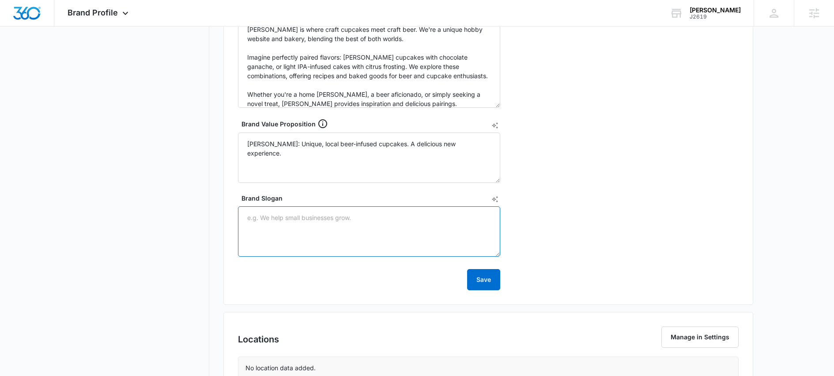
click at [377, 231] on textarea "Brand Slogan" at bounding box center [369, 231] width 262 height 50
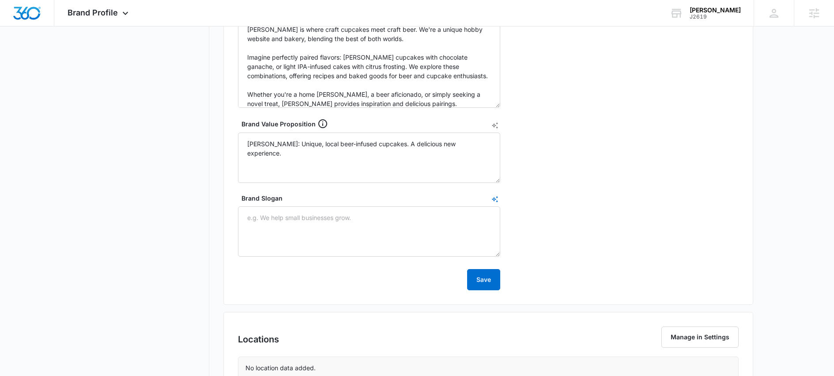
click at [494, 199] on icon "AI Text Generator" at bounding box center [494, 198] width 7 height 7
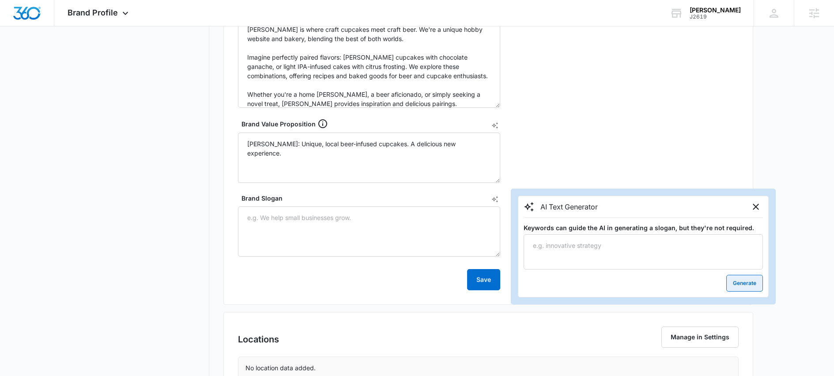
click at [744, 282] on button "Generate" at bounding box center [744, 282] width 37 height 17
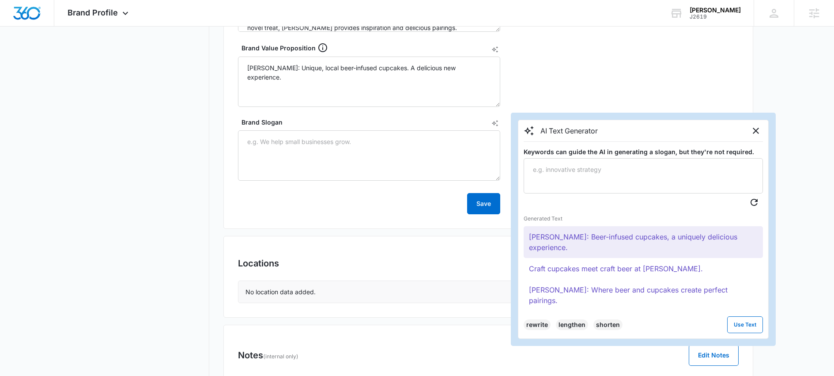
scroll to position [391, 0]
click at [616, 268] on button "Craft cupcakes meet craft beer at Kelsey Darnell." at bounding box center [642, 266] width 239 height 21
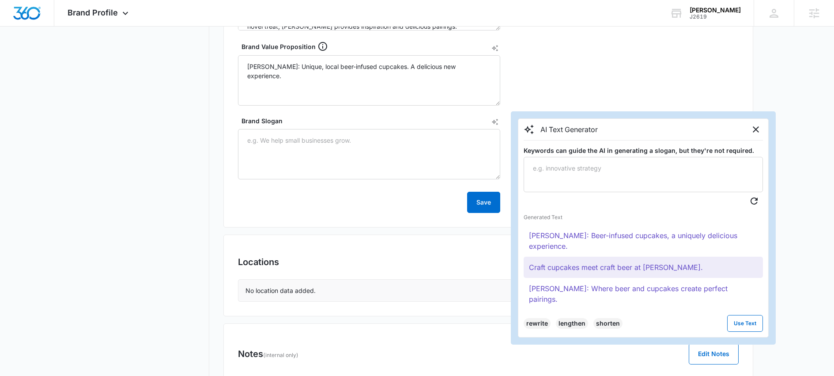
click at [642, 267] on button "Craft cupcakes meet craft beer at Kelsey Darnell." at bounding box center [642, 266] width 239 height 21
drag, startPoint x: 700, startPoint y: 265, endPoint x: 593, endPoint y: 265, distance: 107.2
click at [593, 265] on button "Craft cupcakes meet craft beer at Kelsey Darnell." at bounding box center [642, 266] width 239 height 21
click at [741, 315] on button "Use Text" at bounding box center [745, 323] width 36 height 17
type textarea "Craft cupcakes meet craft beer at Kelsey Darnell."
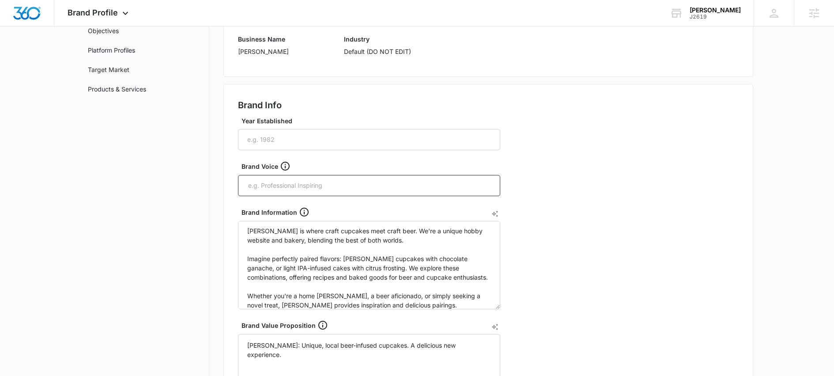
scroll to position [101, 0]
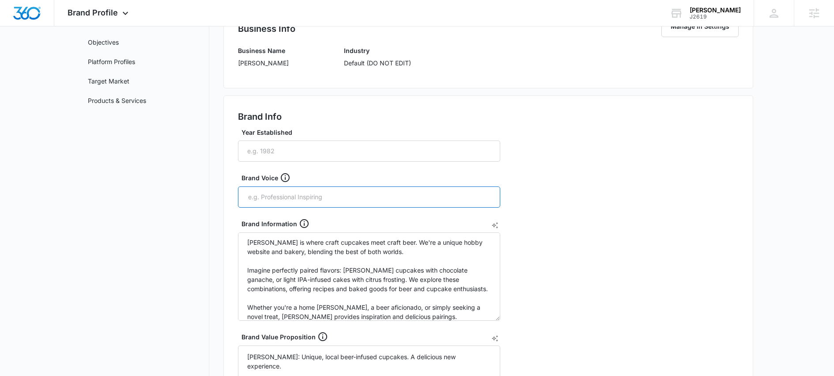
click at [348, 200] on input "text" at bounding box center [369, 196] width 245 height 13
click at [294, 199] on input "text" at bounding box center [369, 196] width 245 height 13
type input "Fun and bubbly"
click at [706, 228] on div "Brand Info Year Established Brand Voice Brand Information Kelsey Darnell is whe…" at bounding box center [488, 306] width 530 height 422
click at [333, 155] on input "Year Established" at bounding box center [369, 150] width 262 height 21
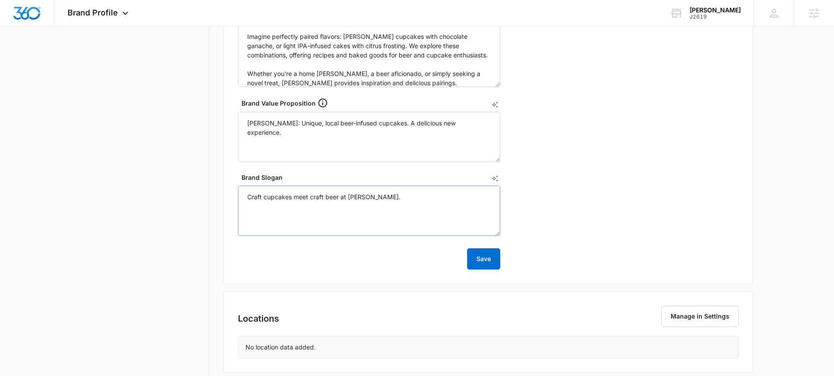
scroll to position [336, 0]
click at [487, 259] on button "Save" at bounding box center [483, 256] width 33 height 21
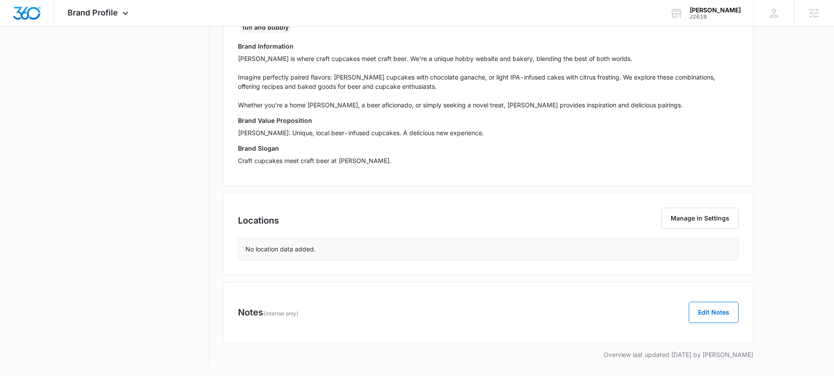
scroll to position [0, 0]
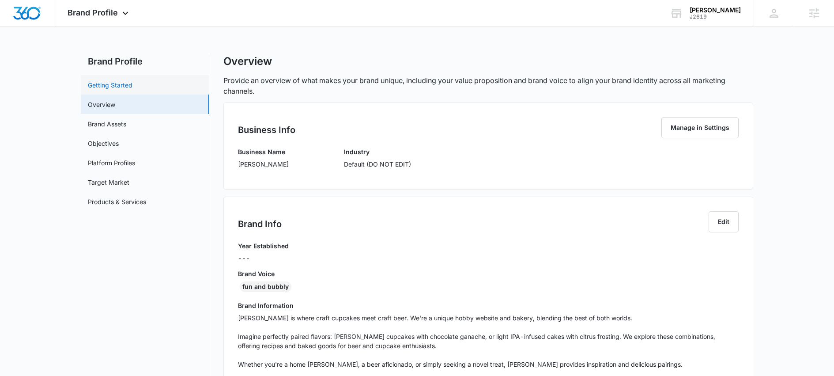
click at [109, 83] on link "Getting Started" at bounding box center [110, 84] width 45 height 9
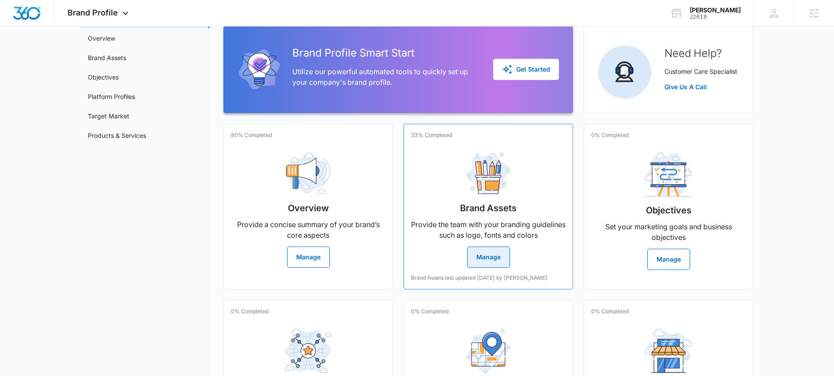
scroll to position [69, 0]
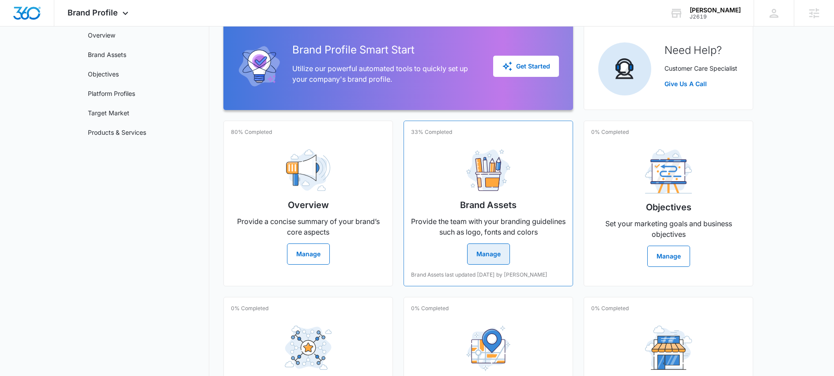
click at [494, 255] on button "Manage" at bounding box center [488, 253] width 43 height 21
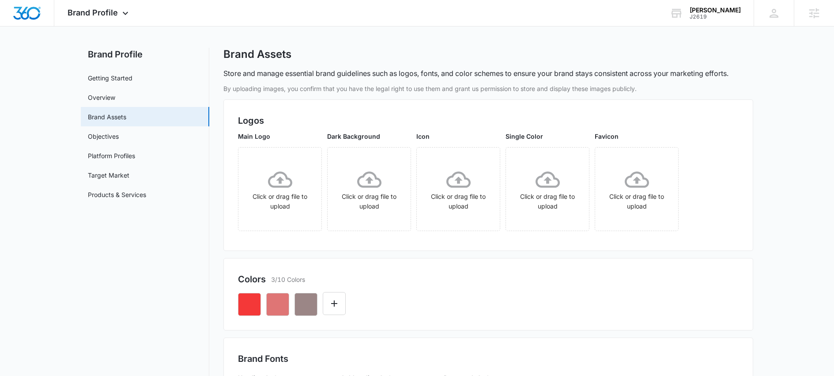
scroll to position [3, 0]
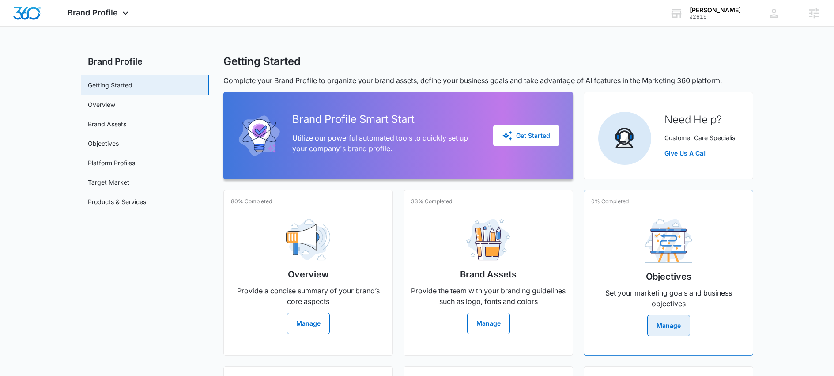
click at [676, 323] on button "Manage" at bounding box center [668, 325] width 43 height 21
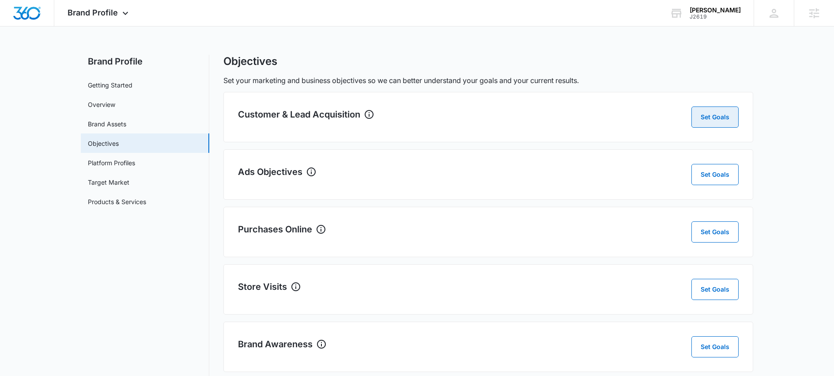
click at [710, 116] on button "Set Goals" at bounding box center [714, 116] width 47 height 21
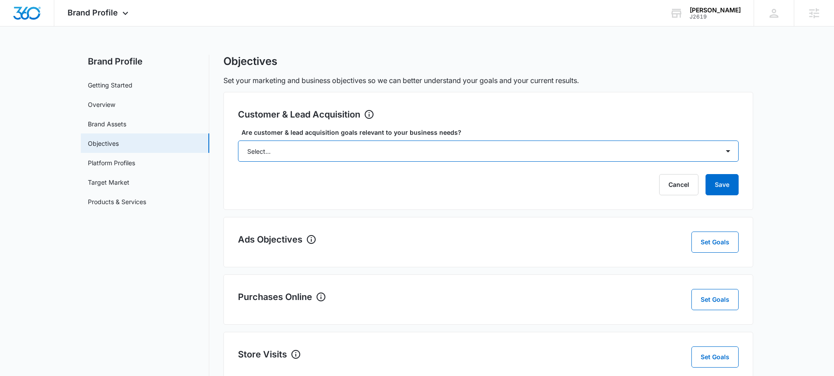
click at [699, 149] on select "Select... Yes No Yes, but don't currently have the data" at bounding box center [488, 150] width 500 height 21
select select "yes, but later"
click at [238, 140] on select "Select... Yes No Yes, but don't currently have the data" at bounding box center [488, 150] width 500 height 21
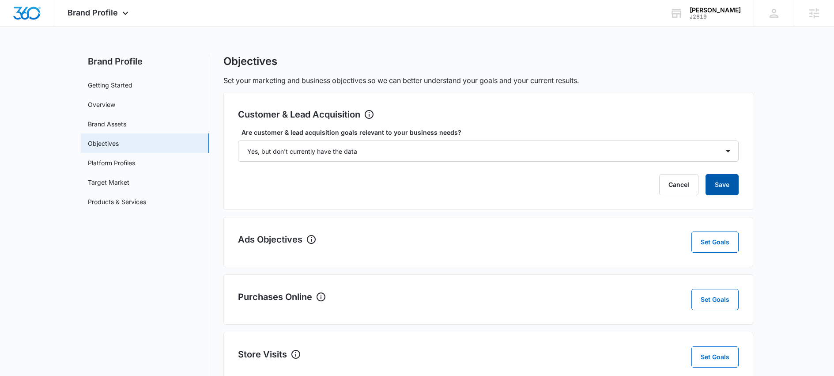
click at [727, 186] on button "Save" at bounding box center [721, 184] width 33 height 21
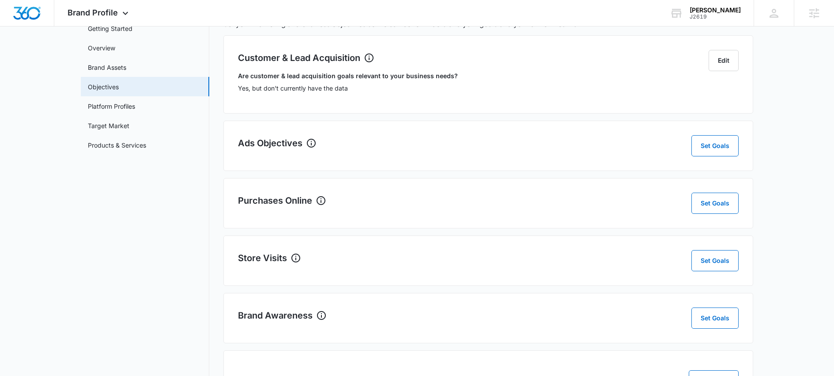
scroll to position [60, 0]
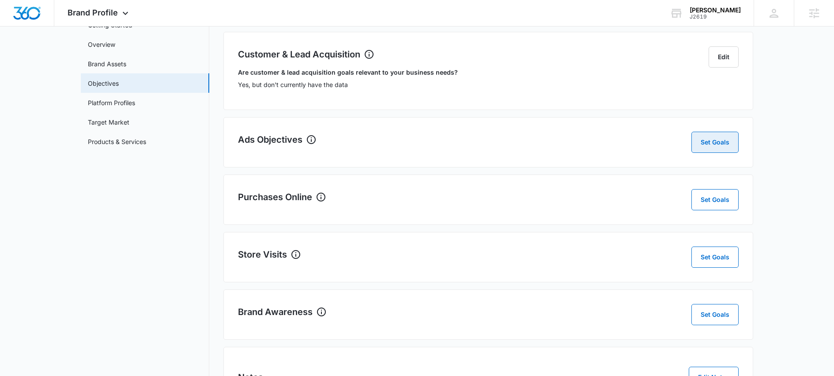
click at [716, 140] on button "Set Goals" at bounding box center [714, 141] width 47 height 21
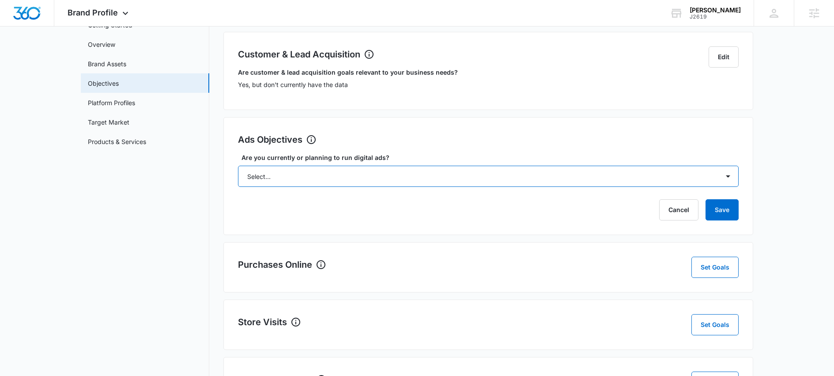
click at [715, 180] on select "Select... Yes No Yes, but don't currently have the data" at bounding box center [488, 175] width 500 height 21
select select "yes"
click at [238, 165] on select "Select... Yes No Yes, but don't currently have the data" at bounding box center [488, 175] width 500 height 21
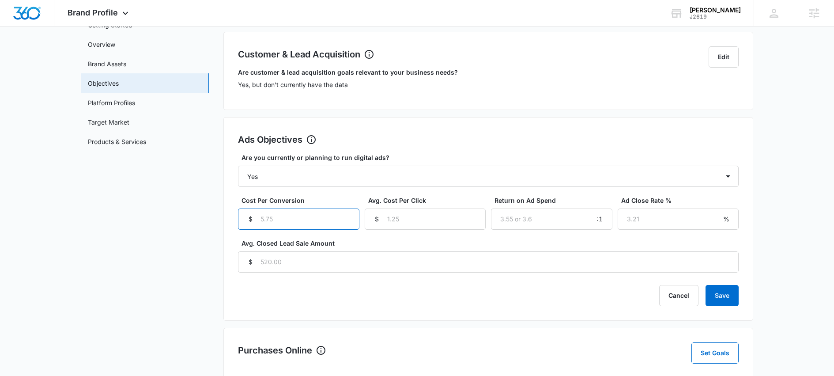
click at [322, 218] on input "Cost Per Conversion" at bounding box center [298, 218] width 121 height 21
type input "1"
click at [349, 214] on input "1" at bounding box center [298, 218] width 121 height 21
click at [383, 268] on input "Avg. Closed Lead Sale Amount" at bounding box center [488, 261] width 500 height 21
click at [680, 295] on button "Cancel" at bounding box center [678, 295] width 39 height 21
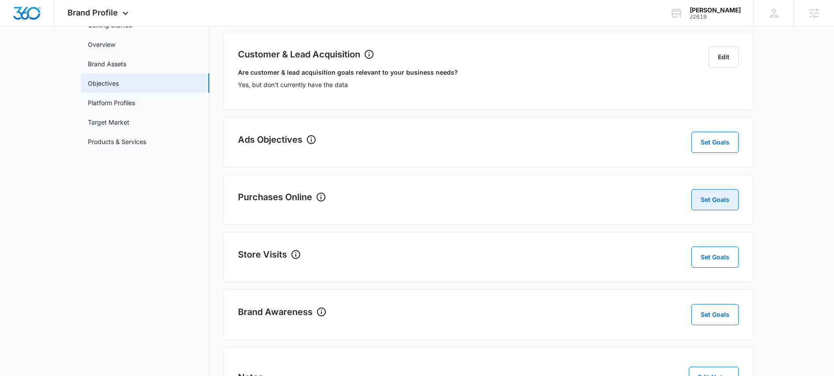
click at [715, 204] on button "Set Goals" at bounding box center [714, 199] width 47 height 21
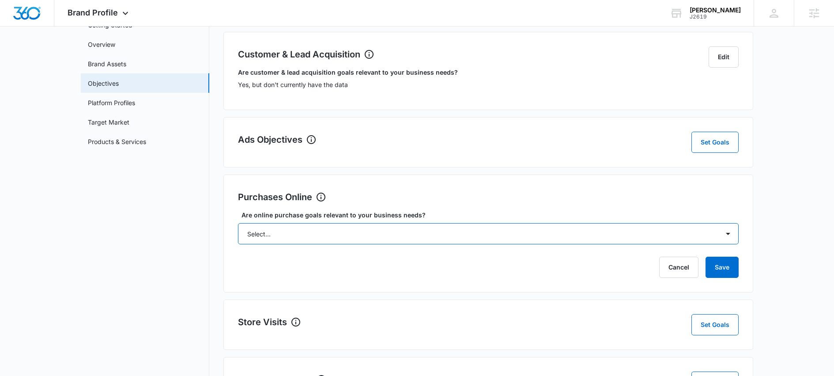
click at [552, 233] on select "Select... Yes No Yes, but don't currently have the data" at bounding box center [488, 233] width 500 height 21
select select "yes"
click at [238, 223] on select "Select... Yes No Yes, but don't currently have the data" at bounding box center [488, 233] width 500 height 21
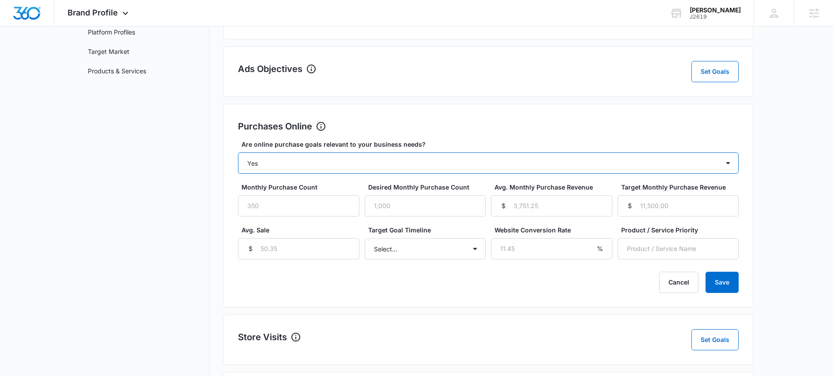
scroll to position [234, 0]
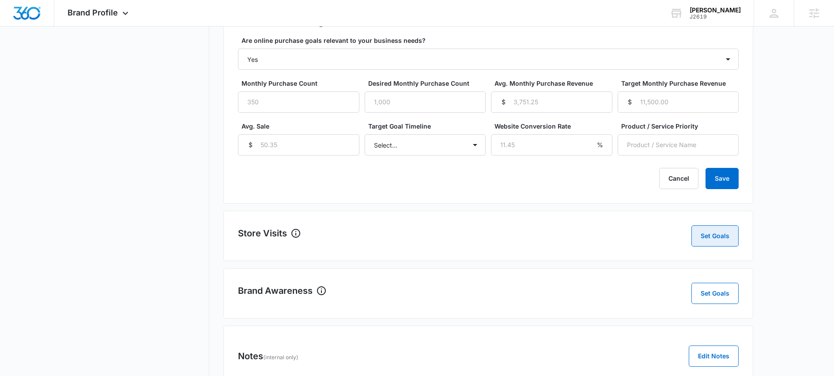
click at [707, 237] on button "Set Goals" at bounding box center [714, 235] width 47 height 21
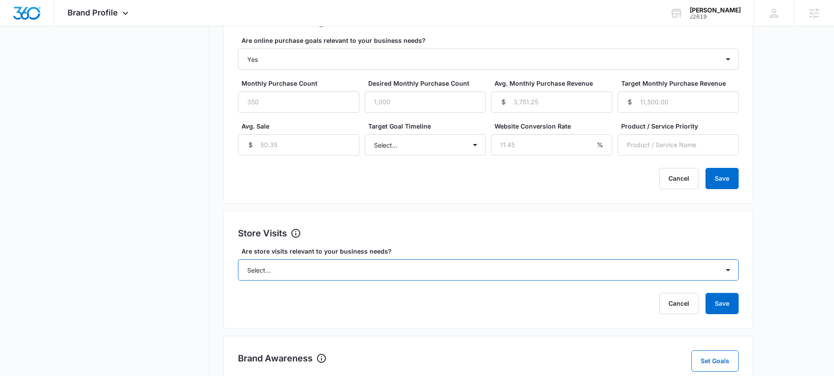
click at [467, 274] on select "Select... Yes No Yes, but don't currently have the data" at bounding box center [488, 269] width 500 height 21
select select "yes"
click at [238, 259] on select "Select... Yes No Yes, but don't currently have the data" at bounding box center [488, 269] width 500 height 21
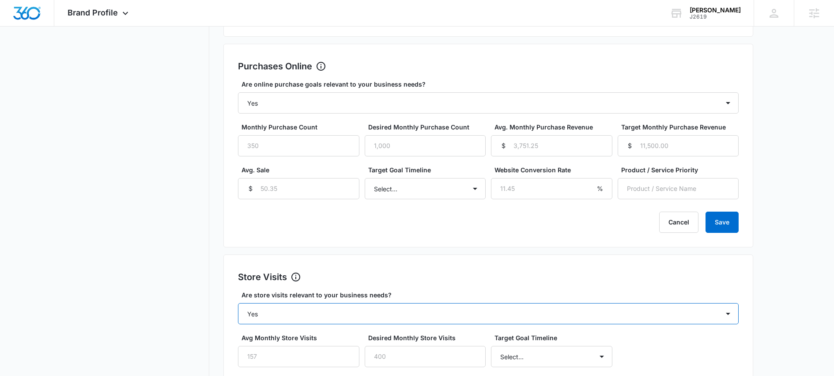
scroll to position [388, 0]
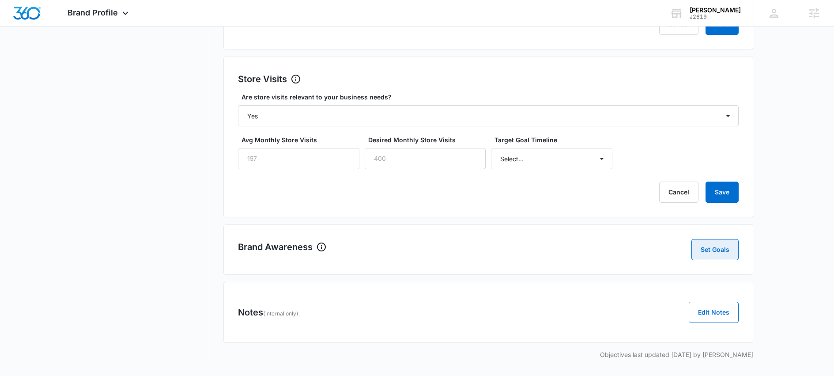
click at [706, 248] on button "Set Goals" at bounding box center [714, 249] width 47 height 21
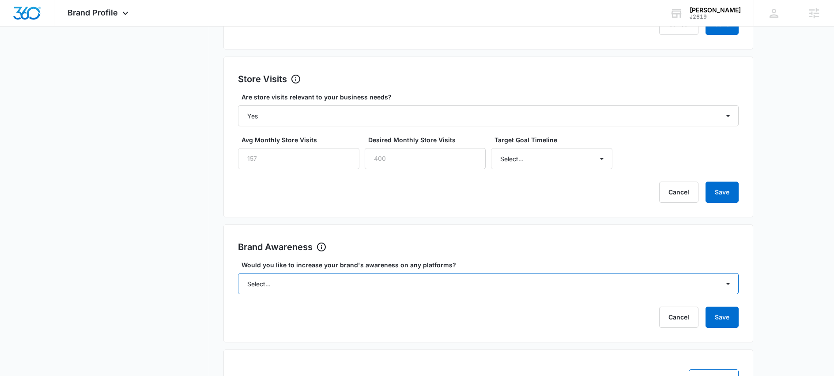
click at [644, 278] on select "Select... Yes No" at bounding box center [488, 283] width 500 height 21
select select "yes"
click at [238, 273] on select "Select... Yes No" at bounding box center [488, 283] width 500 height 21
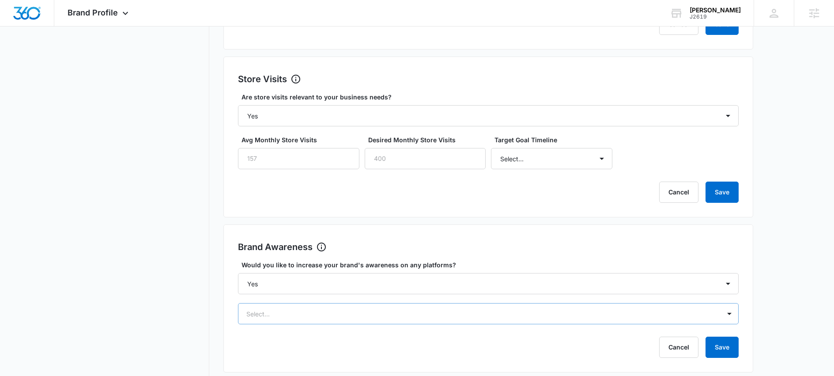
scroll to position [479, 0]
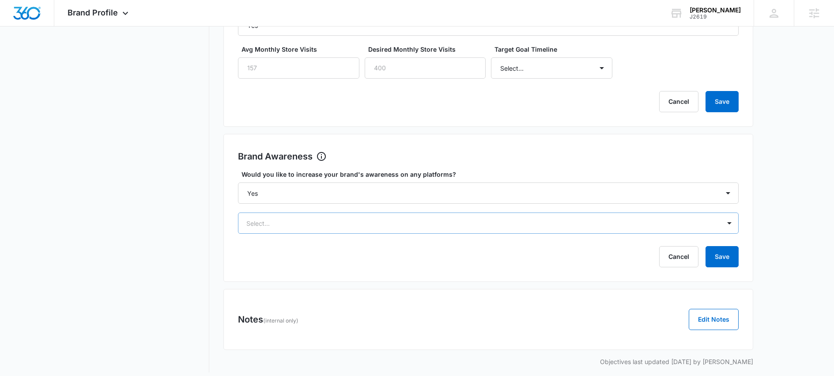
click at [473, 233] on div "Select..." at bounding box center [488, 222] width 500 height 21
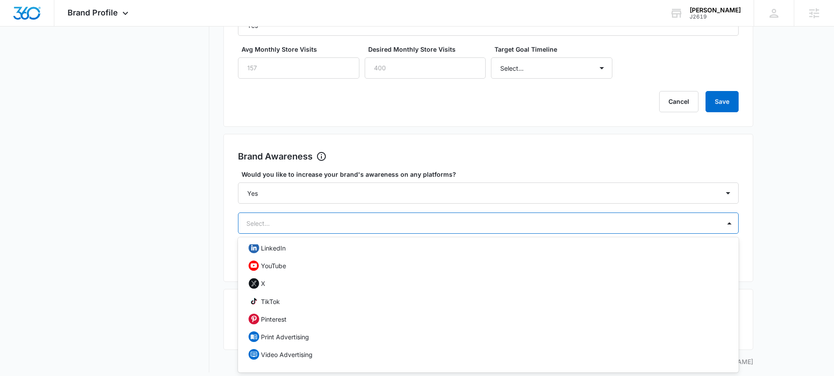
scroll to position [0, 0]
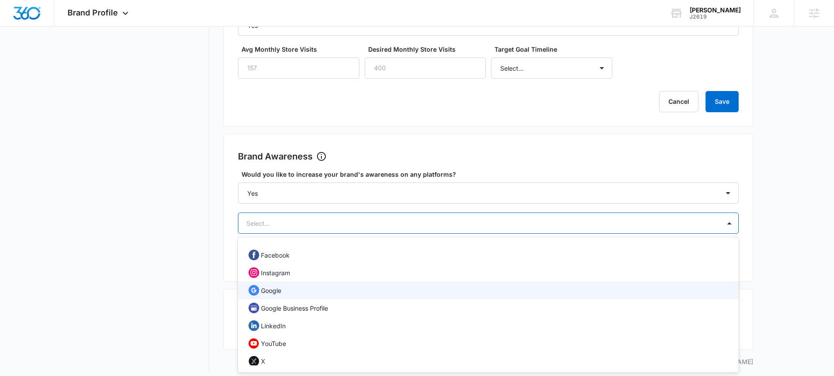
click at [263, 293] on p "Google" at bounding box center [271, 289] width 20 height 9
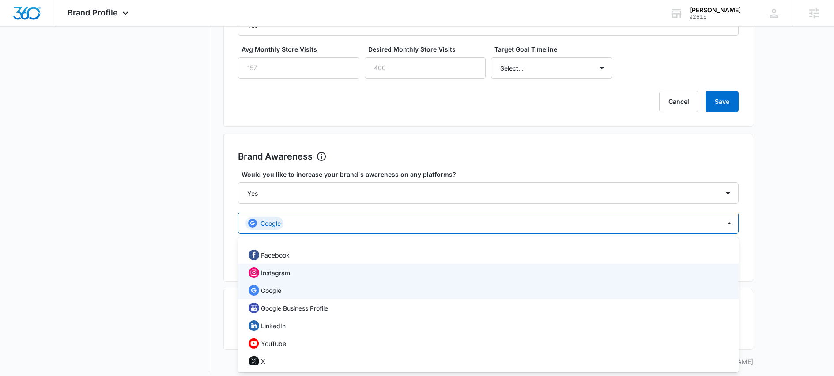
drag, startPoint x: 275, startPoint y: 271, endPoint x: 280, endPoint y: 263, distance: 9.5
click at [276, 271] on p "Instagram" at bounding box center [275, 272] width 29 height 9
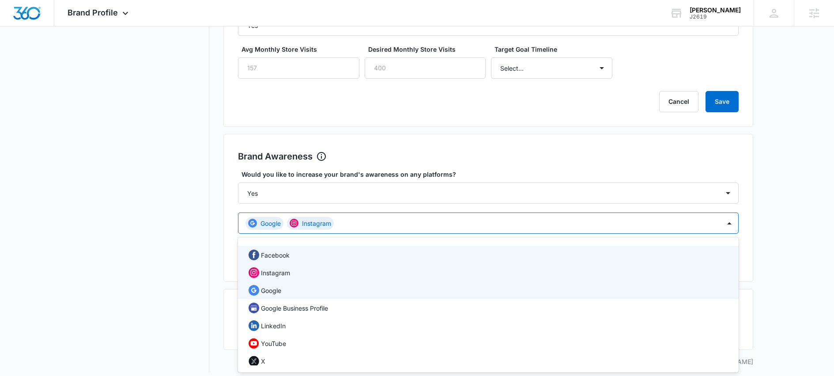
click at [281, 258] on p "Facebook" at bounding box center [275, 254] width 29 height 9
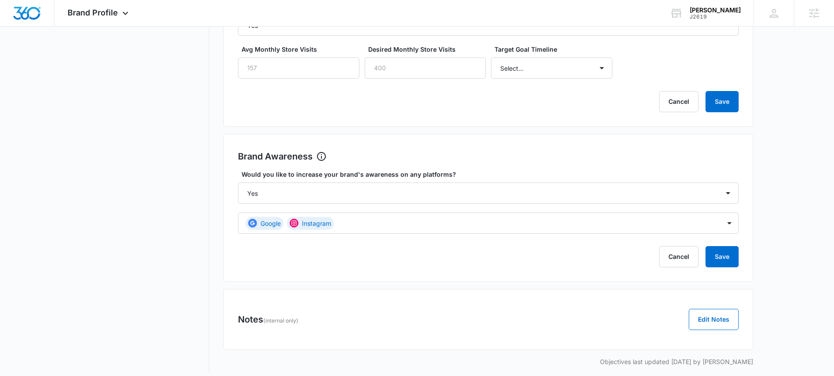
click at [723, 258] on button "Save" at bounding box center [721, 256] width 33 height 21
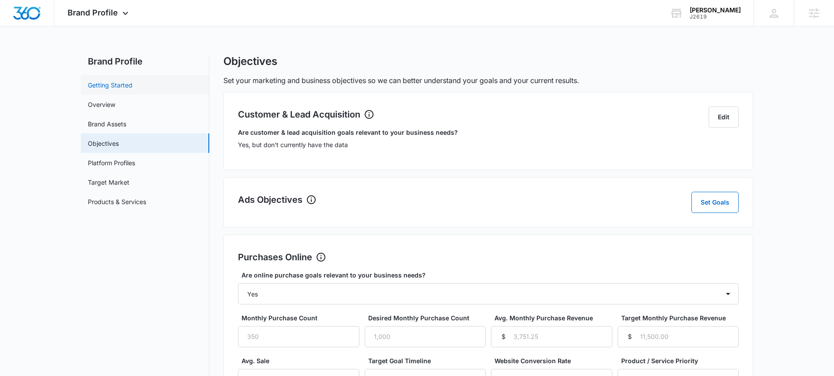
click at [123, 86] on link "Getting Started" at bounding box center [110, 84] width 45 height 9
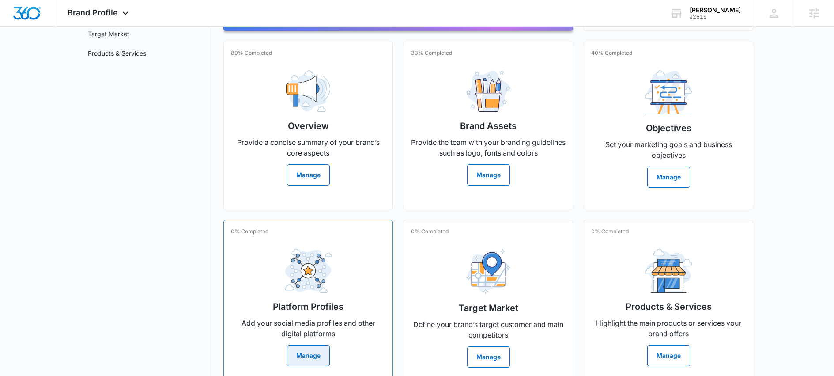
scroll to position [171, 0]
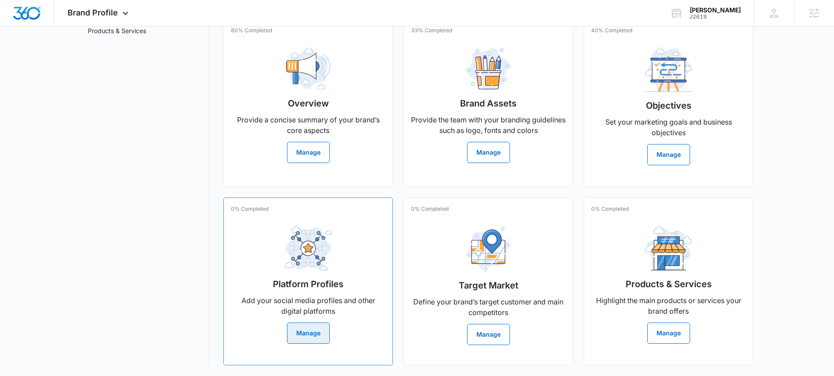
click at [316, 333] on button "Manage" at bounding box center [308, 332] width 43 height 21
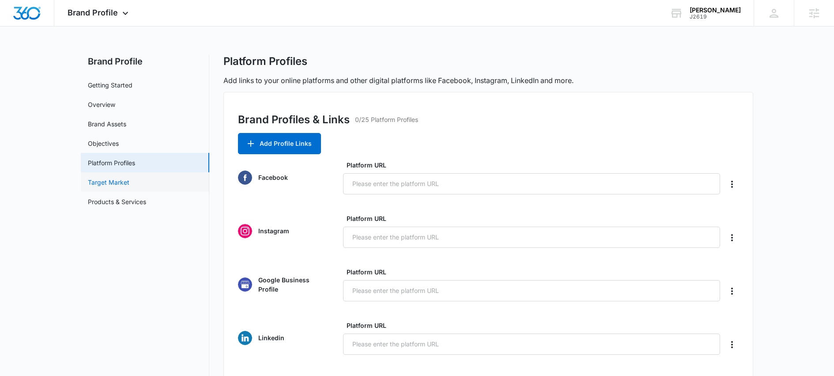
click at [114, 183] on link "Target Market" at bounding box center [108, 181] width 41 height 9
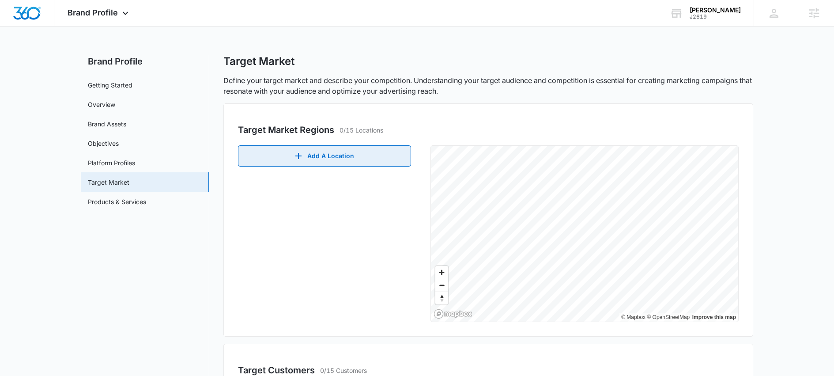
click at [342, 158] on button "Add A Location" at bounding box center [324, 155] width 173 height 21
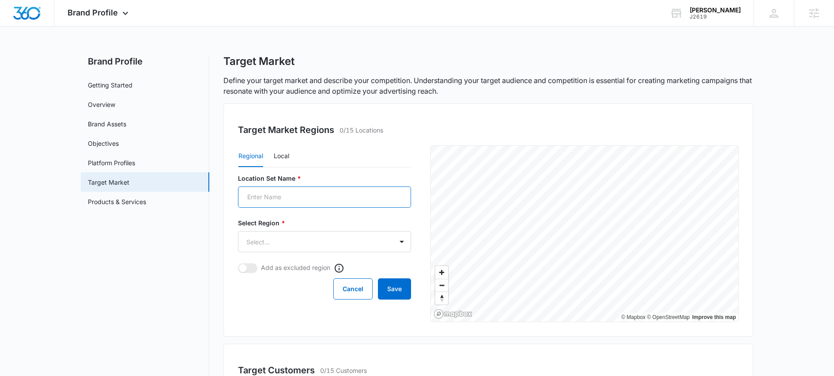
click at [308, 192] on input "Location Set Name *" at bounding box center [324, 196] width 173 height 21
type input "G"
click at [386, 241] on body "Brand Profile Apps Reputation Websites Forms CRM Email Social Shop Scheduling C…" at bounding box center [417, 305] width 834 height 610
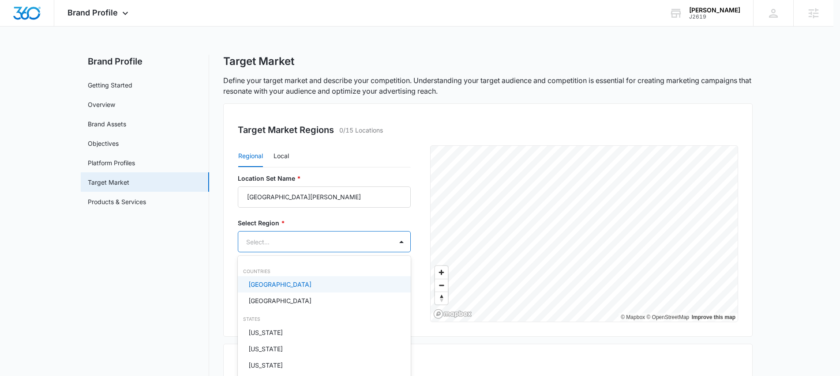
click at [276, 285] on p "[GEOGRAPHIC_DATA]" at bounding box center [279, 283] width 63 height 9
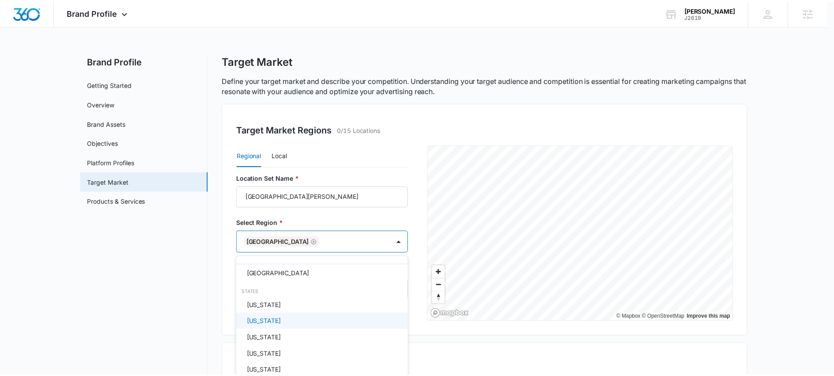
scroll to position [78, 0]
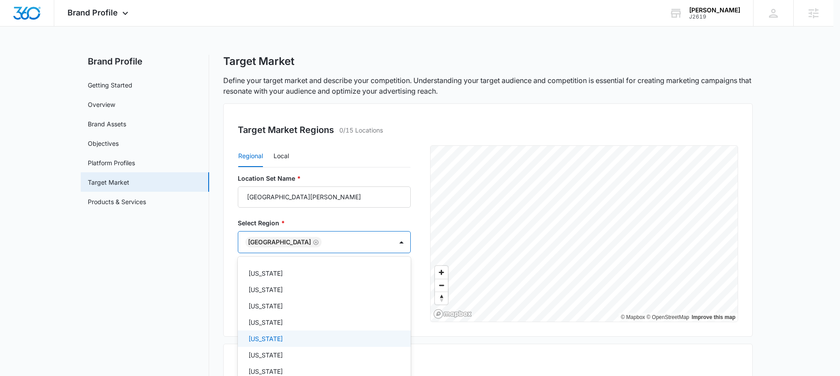
click at [271, 337] on p "Colorado" at bounding box center [265, 338] width 34 height 9
click at [214, 267] on div at bounding box center [420, 188] width 840 height 376
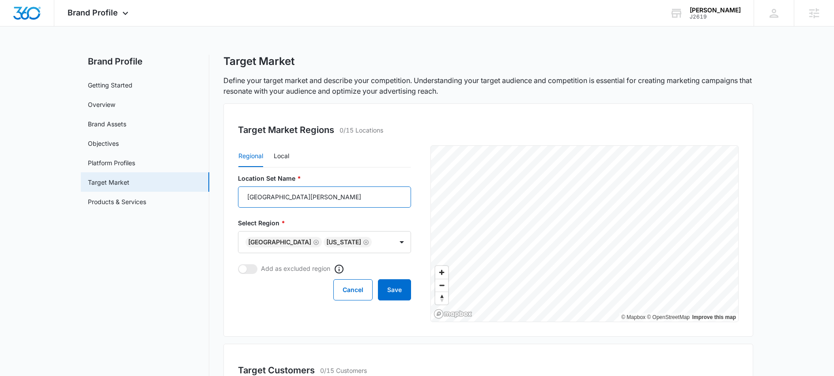
drag, startPoint x: 293, startPoint y: 196, endPoint x: 218, endPoint y: 202, distance: 75.7
click at [218, 202] on div "Brand Profile Getting Started Overview Brand Assets Objectives Platform Profile…" at bounding box center [417, 327] width 672 height 545
type input "Northern Colorado"
click at [402, 290] on button "Save" at bounding box center [394, 289] width 33 height 21
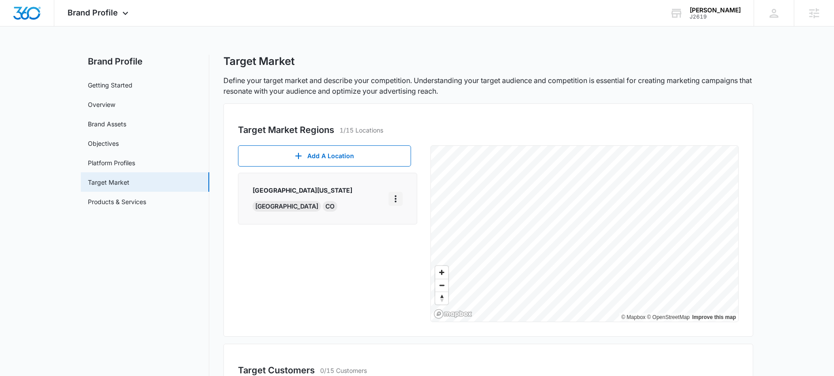
click at [394, 200] on icon "More" at bounding box center [395, 198] width 11 height 11
click at [403, 223] on div "Edit" at bounding box center [408, 223] width 19 height 6
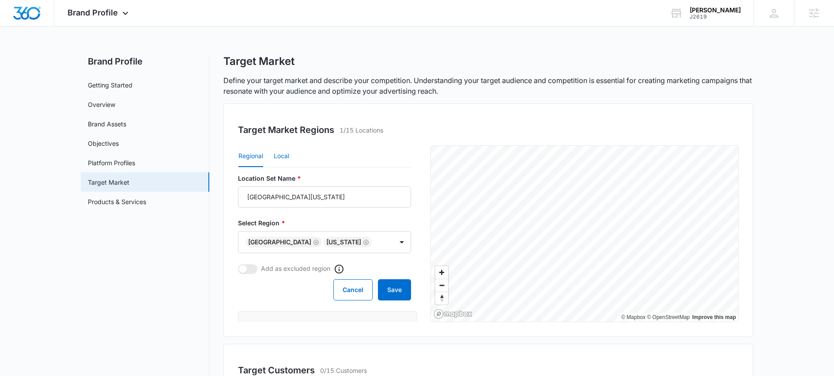
click at [283, 151] on button "Local" at bounding box center [281, 156] width 15 height 21
drag, startPoint x: 291, startPoint y: 243, endPoint x: 197, endPoint y: 231, distance: 94.4
click at [198, 231] on div "Brand Profile Getting Started Overview Brand Assets Objectives Platform Profile…" at bounding box center [417, 335] width 672 height 560
type input "80525"
click at [360, 239] on body "Brand Profile Apps Reputation Websites Forms CRM Email Social Shop Scheduling C…" at bounding box center [417, 312] width 834 height 625
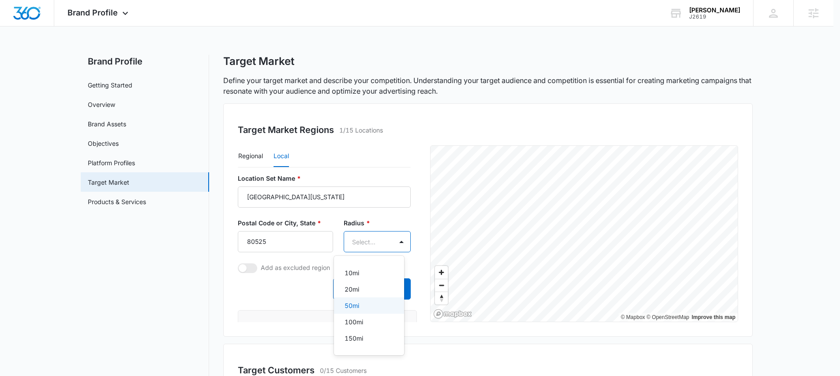
click at [362, 303] on div "50mi" at bounding box center [368, 304] width 47 height 9
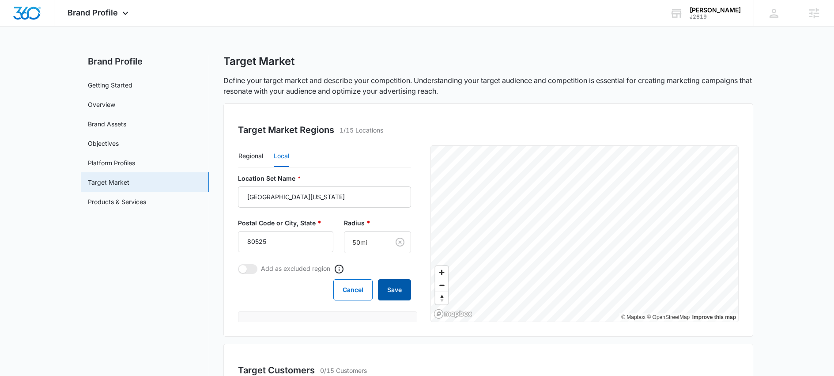
click at [388, 288] on button "Save" at bounding box center [394, 289] width 33 height 21
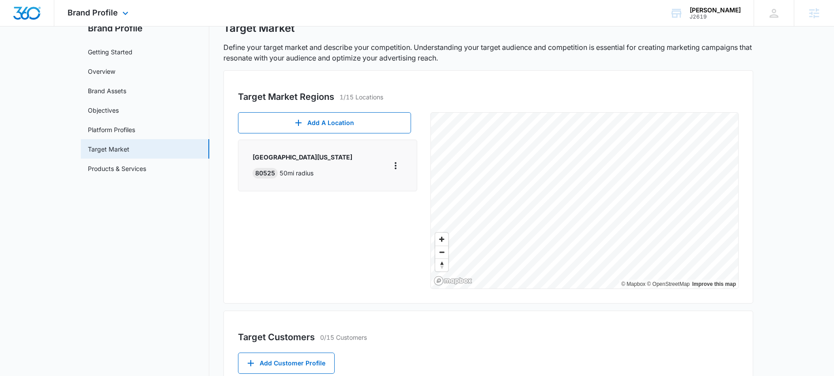
scroll to position [0, 0]
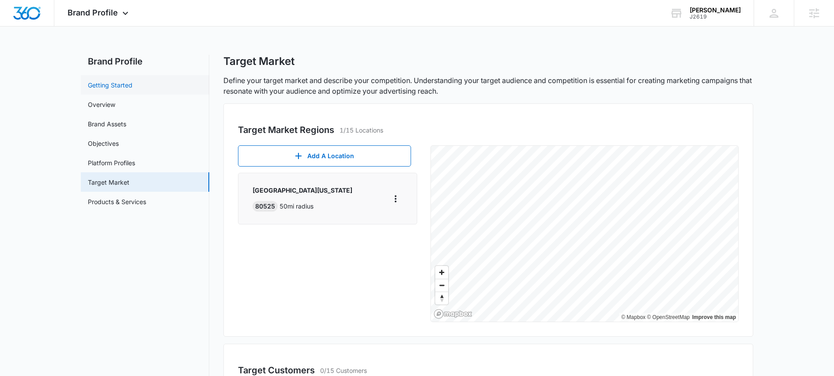
click at [107, 86] on link "Getting Started" at bounding box center [110, 84] width 45 height 9
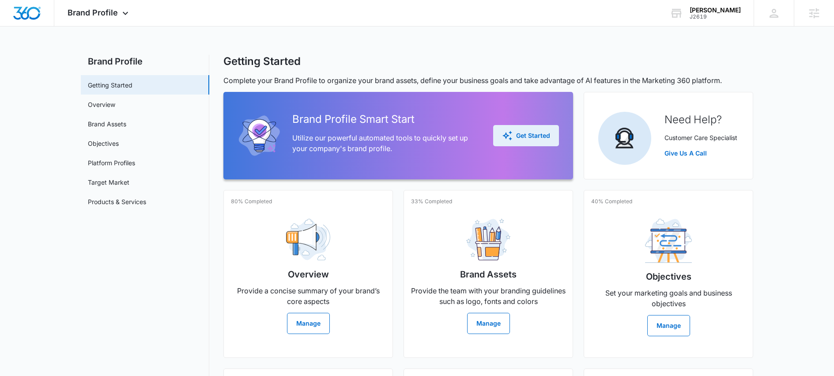
click at [532, 133] on div "Get Started" at bounding box center [526, 135] width 48 height 11
click at [116, 202] on link "Products & Services" at bounding box center [117, 201] width 58 height 9
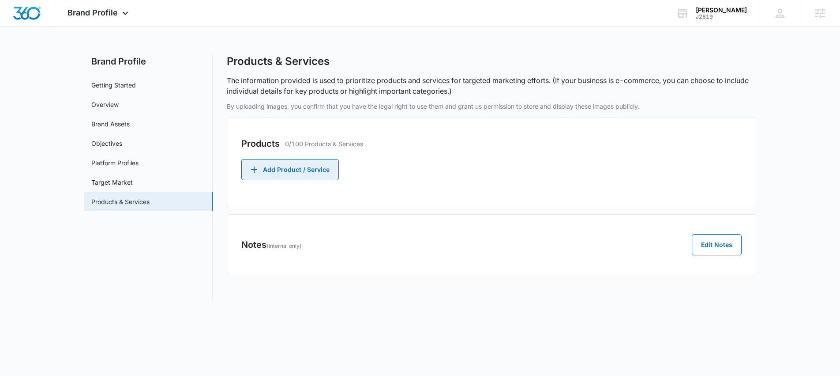
click at [290, 173] on button "Add Product / Service" at bounding box center [290, 169] width 98 height 21
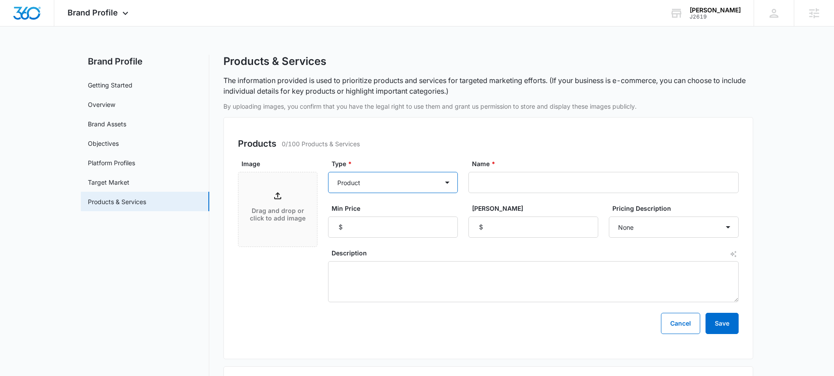
click at [382, 184] on select "Product Product category Service Service category" at bounding box center [393, 182] width 130 height 21
click at [328, 172] on select "Product Product category Service Service category" at bounding box center [393, 182] width 130 height 21
click at [514, 173] on input "Name *" at bounding box center [603, 182] width 270 height 21
type input "Beer-Cupcakes"
click at [417, 233] on input "Min Price" at bounding box center [393, 226] width 130 height 21
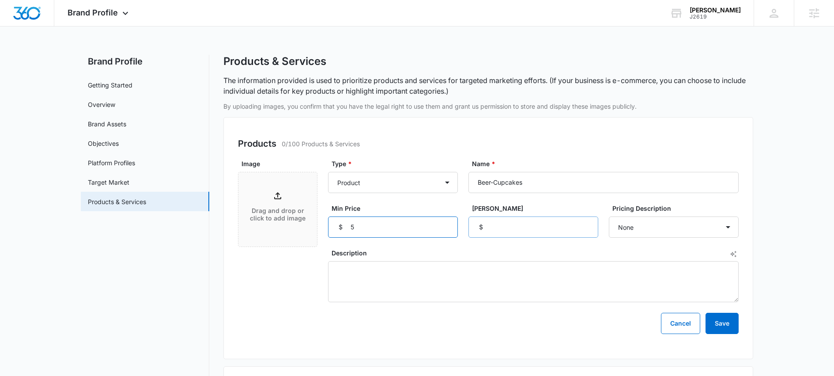
type input "5"
click at [508, 229] on input "Max Price" at bounding box center [533, 226] width 130 height 21
click at [373, 229] on input "5" at bounding box center [393, 226] width 130 height 21
type input "3"
click at [519, 227] on input "Max Price" at bounding box center [533, 226] width 130 height 21
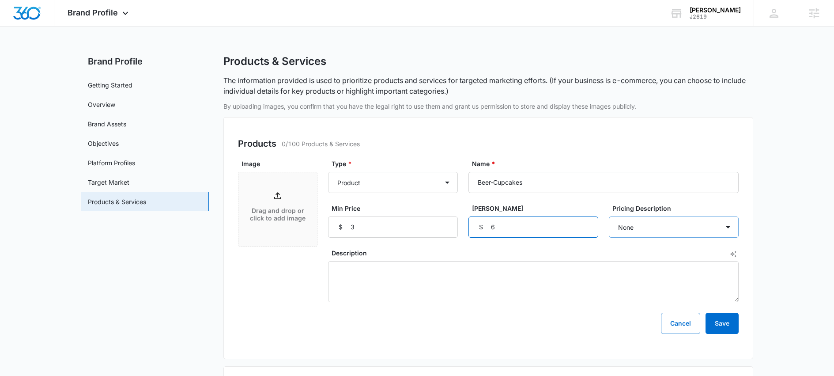
type input "6"
click at [702, 230] on select "None Each Per month Per year Per hour Per day" at bounding box center [674, 226] width 130 height 21
select select "each"
click at [609, 216] on select "None Each Per month Per year Per hour Per day" at bounding box center [674, 226] width 130 height 21
click at [416, 273] on textarea "Description" at bounding box center [533, 281] width 410 height 41
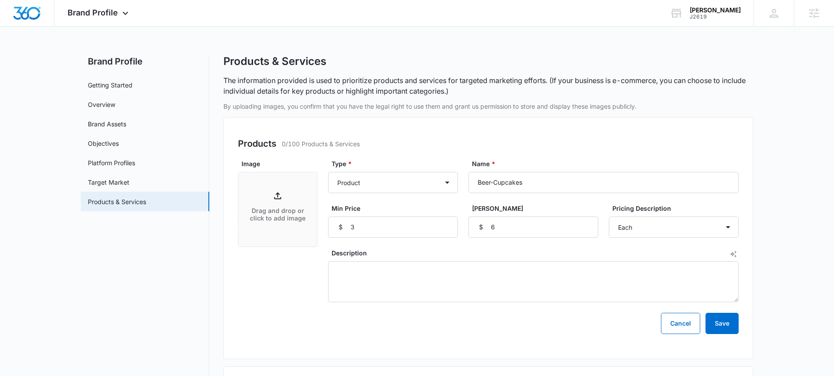
click at [737, 256] on label "Description" at bounding box center [536, 252] width 410 height 9
click at [737, 261] on textarea "Description" at bounding box center [533, 281] width 410 height 41
click at [734, 254] on icon "AI Text Generator" at bounding box center [732, 253] width 7 height 7
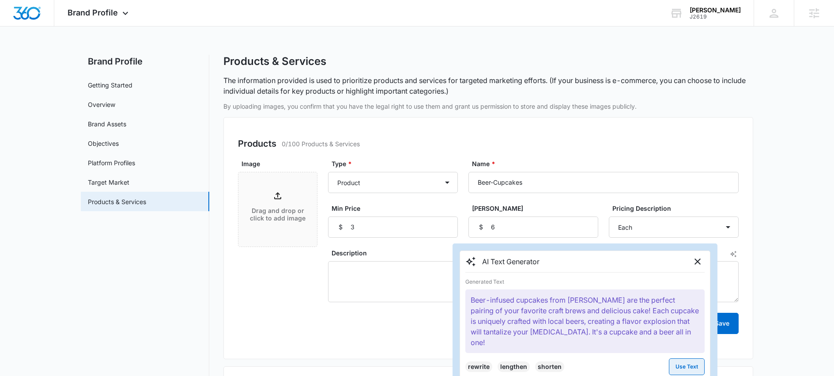
click at [692, 358] on button "Use Text" at bounding box center [687, 366] width 36 height 17
type textarea "Beer-infused cupcakes from Kelsey Darnell are the perfect pairing of your favor…"
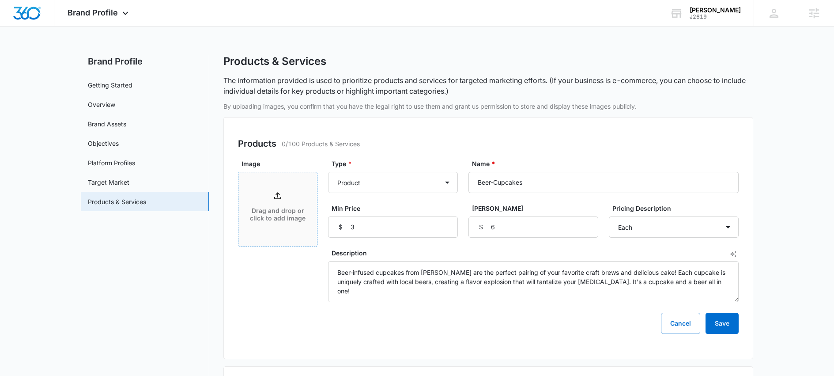
click at [279, 210] on p "Drag and drop or click to add image" at bounding box center [277, 214] width 61 height 15
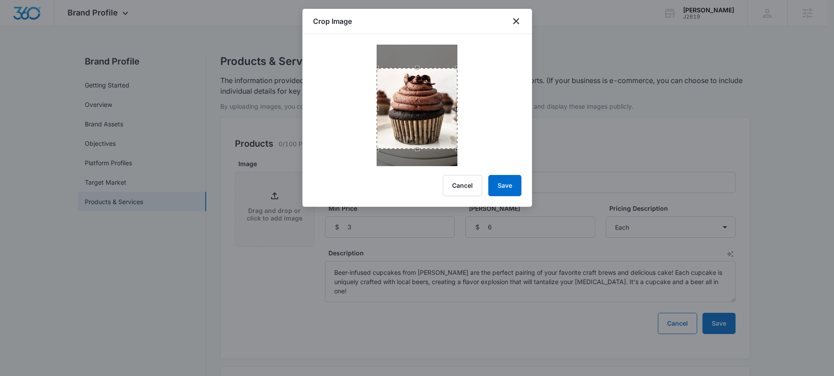
click at [426, 133] on div "Use the arrow keys to move the crop selection area" at bounding box center [416, 108] width 81 height 81
click at [515, 186] on button "Save" at bounding box center [504, 185] width 33 height 21
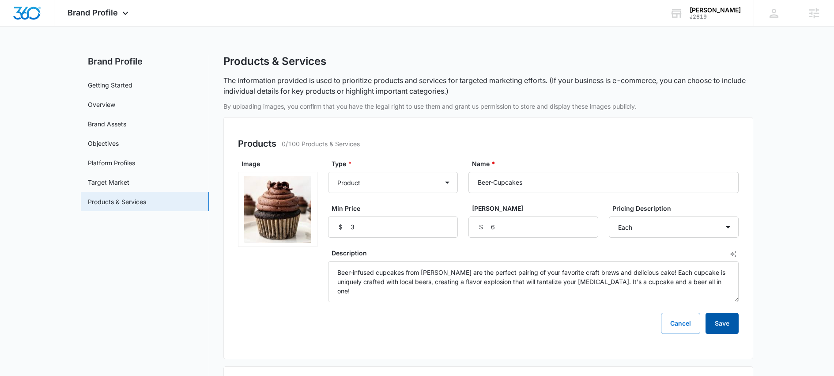
click at [725, 322] on button "Save" at bounding box center [721, 322] width 33 height 21
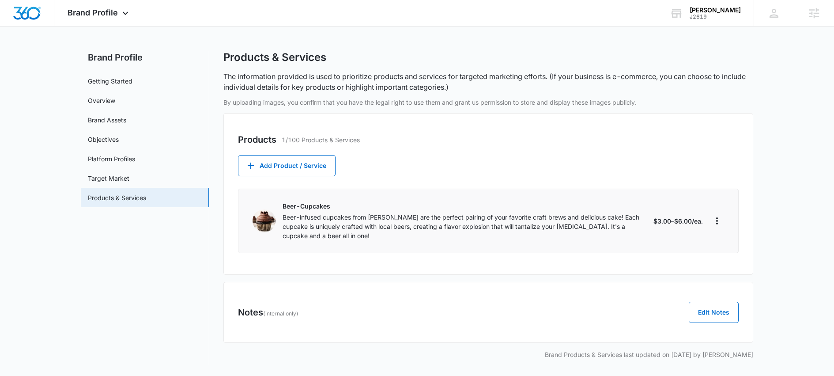
scroll to position [2, 0]
click at [716, 222] on icon "More" at bounding box center [717, 222] width 2 height 7
click at [576, 288] on div "Notes (internal only) Edit Notes" at bounding box center [488, 313] width 530 height 61
click at [109, 101] on link "Overview" at bounding box center [101, 102] width 27 height 9
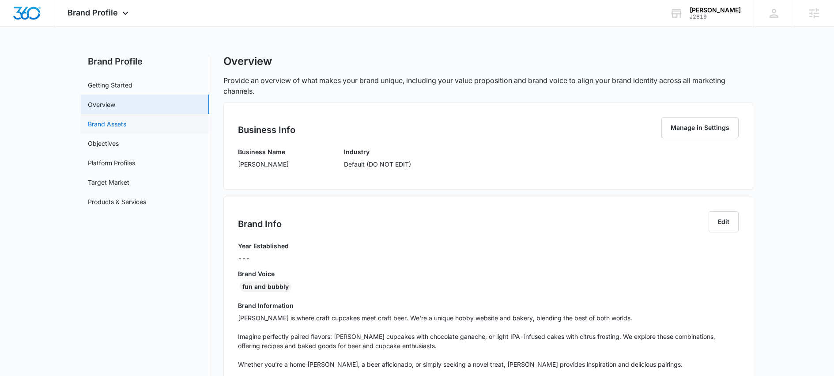
click at [111, 124] on link "Brand Assets" at bounding box center [107, 123] width 38 height 9
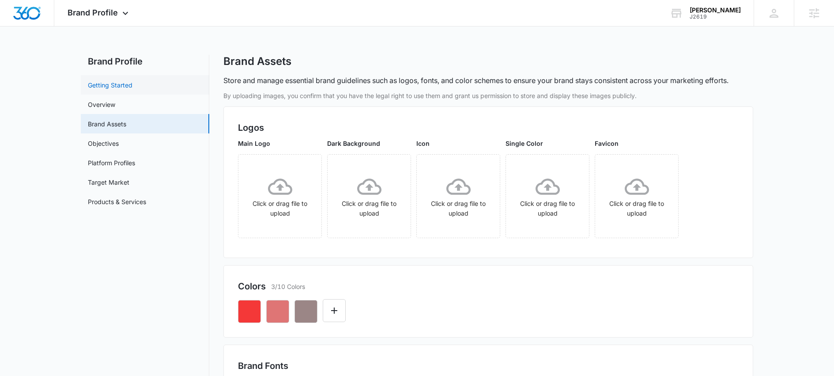
click at [120, 83] on link "Getting Started" at bounding box center [110, 84] width 45 height 9
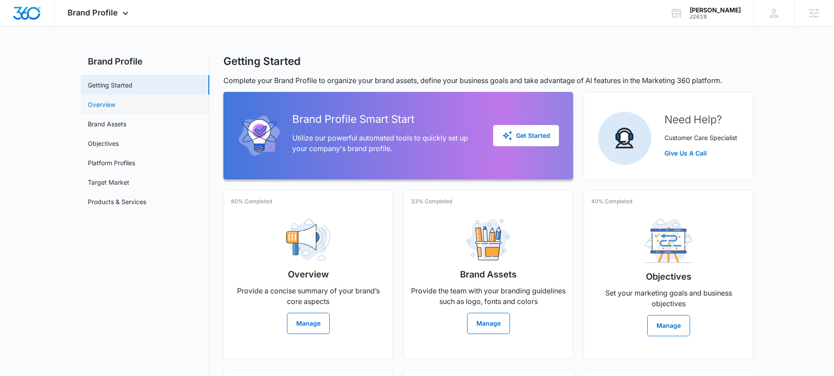
click at [104, 106] on link "Overview" at bounding box center [101, 104] width 27 height 9
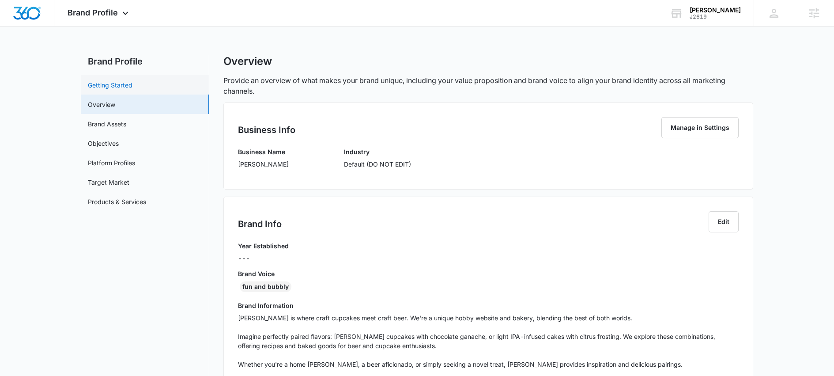
click at [120, 83] on link "Getting Started" at bounding box center [110, 84] width 45 height 9
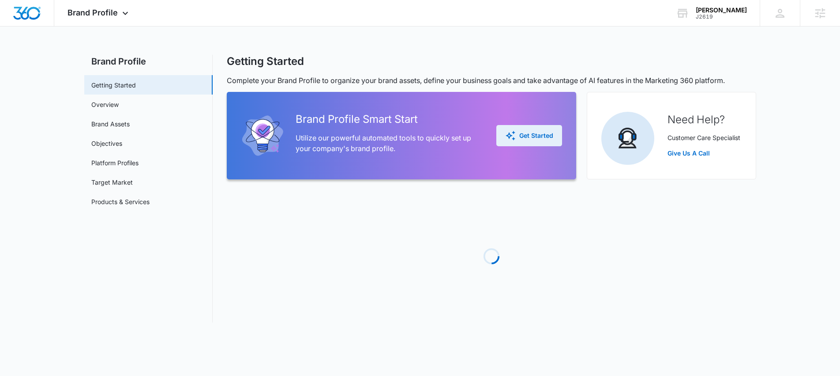
click at [542, 133] on div "Get Started" at bounding box center [529, 135] width 48 height 11
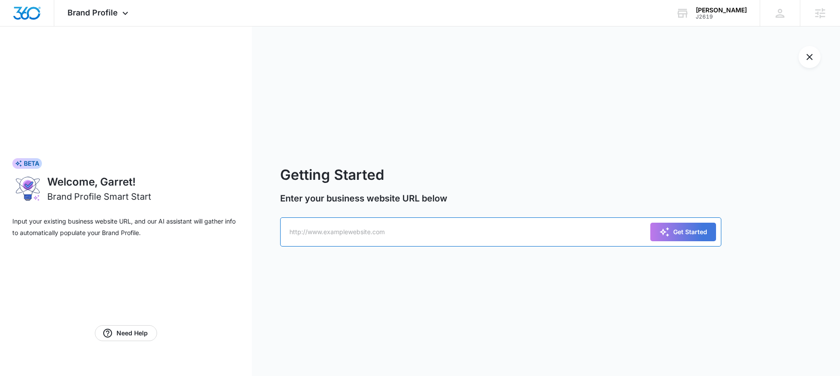
click at [368, 243] on input "text" at bounding box center [500, 231] width 441 height 29
paste input "[URL][DOMAIN_NAME]"
type input "[URL][DOMAIN_NAME]"
click at [684, 234] on div "Get Started" at bounding box center [683, 231] width 48 height 11
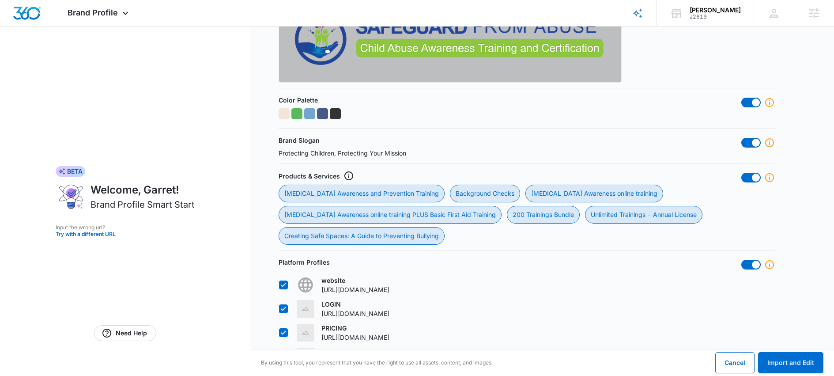
scroll to position [335, 0]
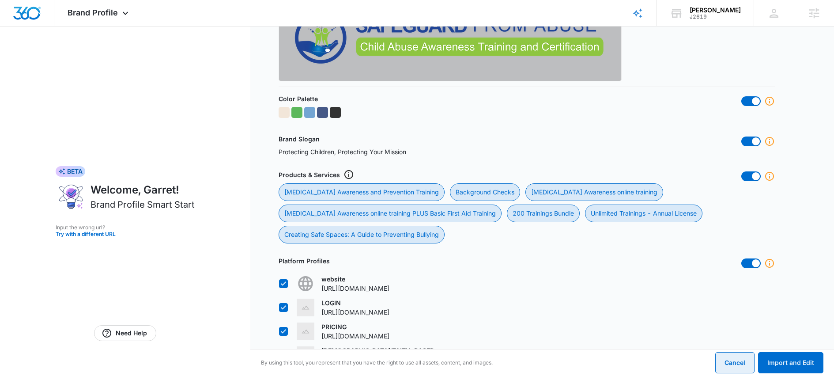
click at [734, 358] on button "Cancel" at bounding box center [734, 362] width 39 height 21
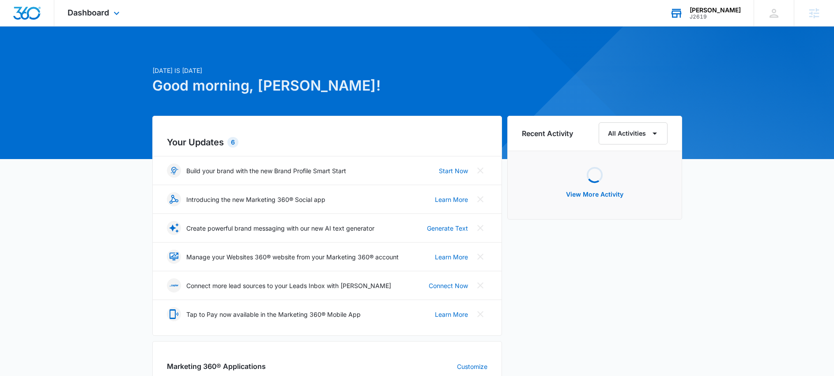
click at [714, 14] on div "J2619" at bounding box center [714, 17] width 51 height 6
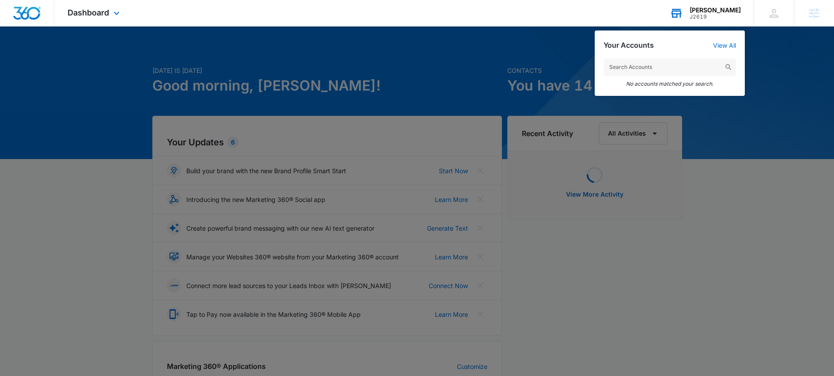
click at [647, 68] on input "text" at bounding box center [669, 67] width 132 height 18
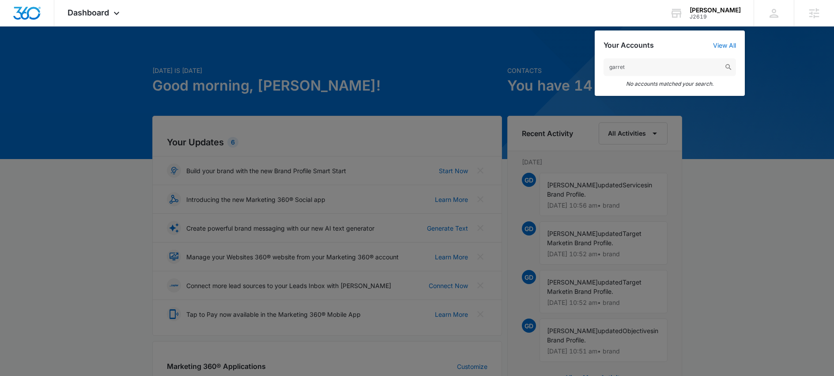
type input "garret"
click at [758, 136] on div at bounding box center [417, 188] width 834 height 376
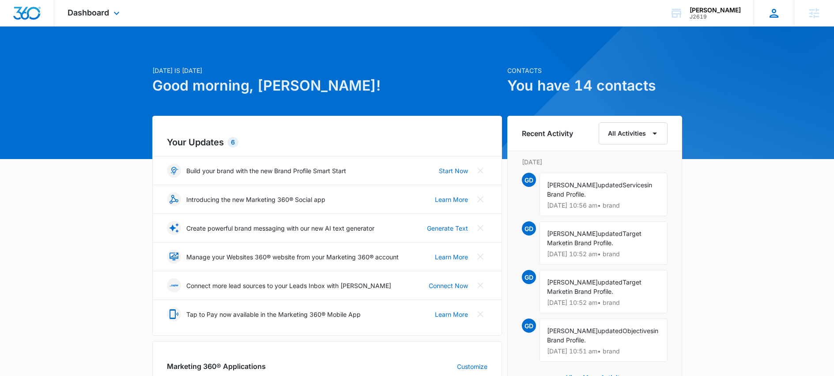
click at [774, 14] on icon at bounding box center [773, 13] width 13 height 13
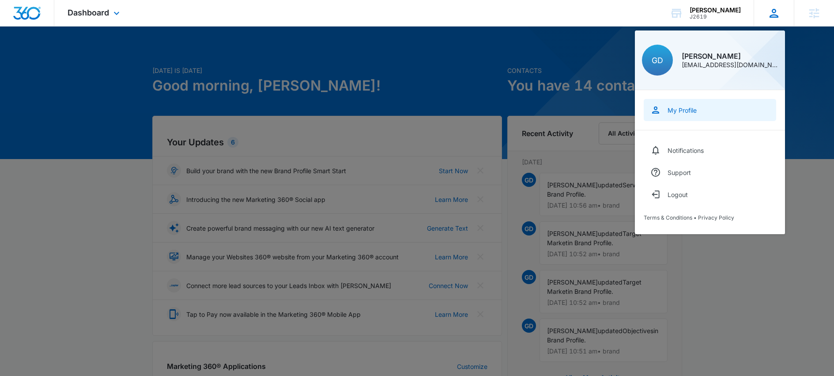
click at [690, 110] on div "My Profile" at bounding box center [681, 110] width 29 height 8
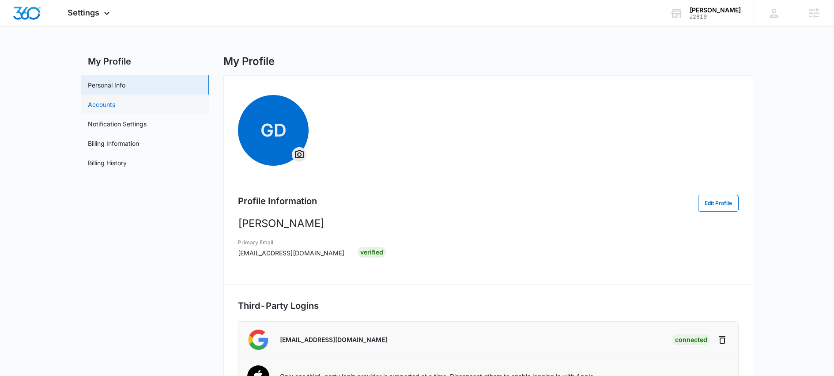
click at [115, 100] on link "Accounts" at bounding box center [101, 104] width 27 height 9
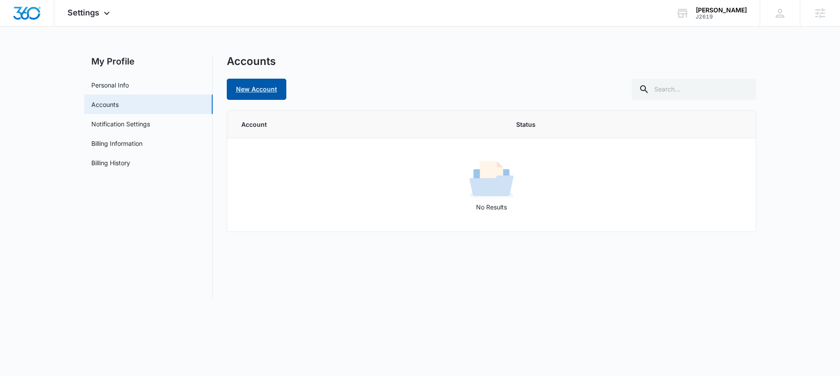
click at [267, 91] on link "New Account" at bounding box center [257, 89] width 60 height 21
select select "US"
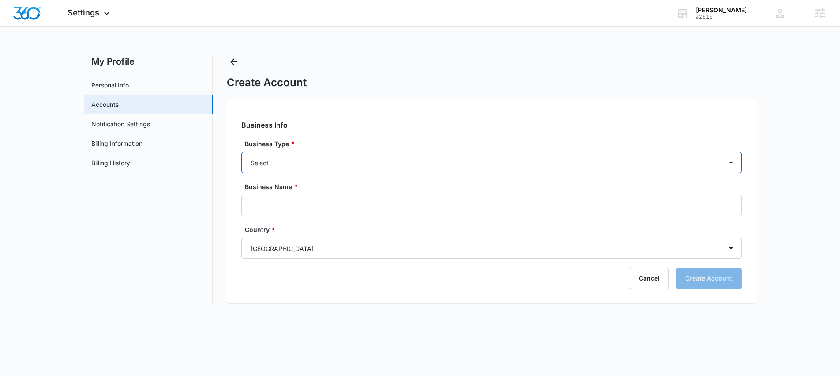
click at [313, 162] on select "Select Accounting / CPA Assisted Living Attorney / Law Firm Auto Repair Carpet …" at bounding box center [491, 162] width 500 height 21
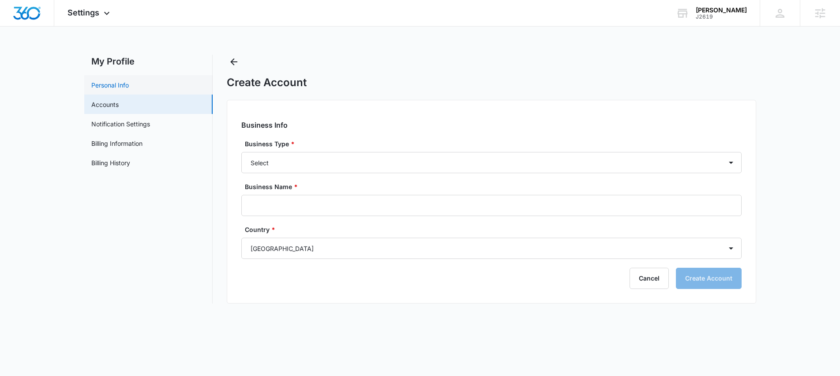
click at [108, 84] on link "Personal Info" at bounding box center [110, 84] width 38 height 9
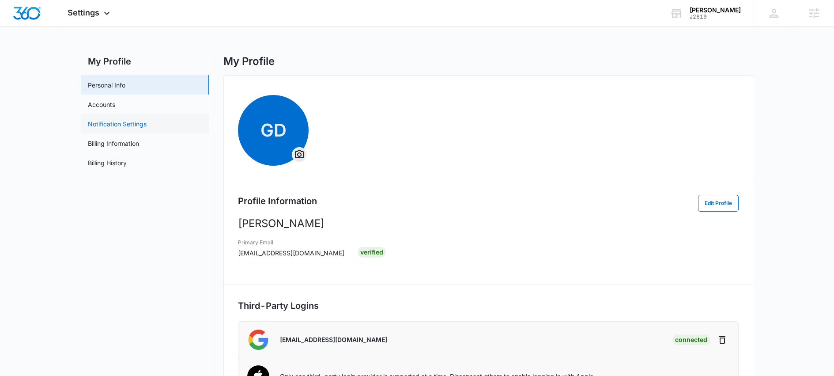
click at [128, 125] on link "Notification Settings" at bounding box center [117, 123] width 59 height 9
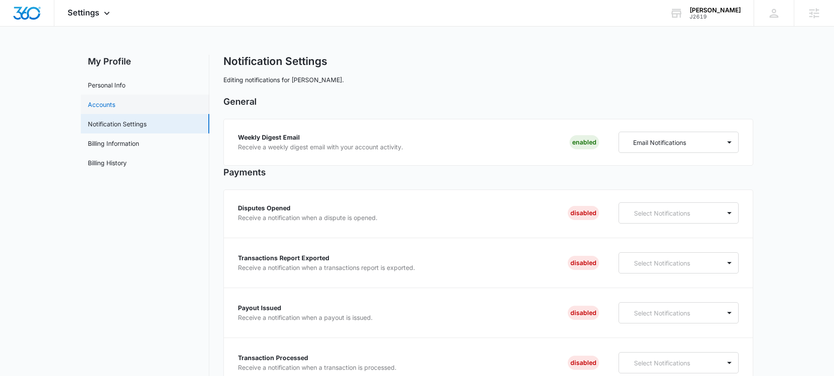
click at [115, 107] on link "Accounts" at bounding box center [101, 104] width 27 height 9
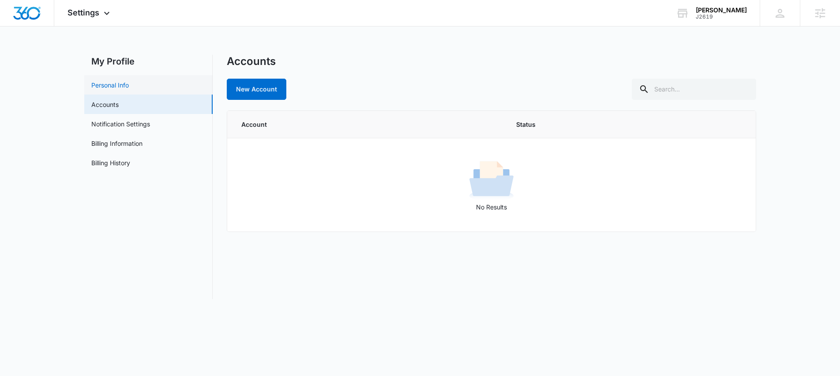
click at [120, 90] on link "Personal Info" at bounding box center [110, 84] width 38 height 9
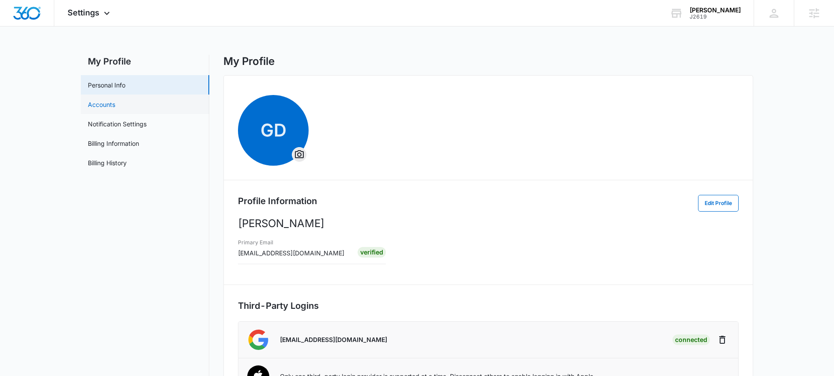
click at [94, 106] on link "Accounts" at bounding box center [101, 104] width 27 height 9
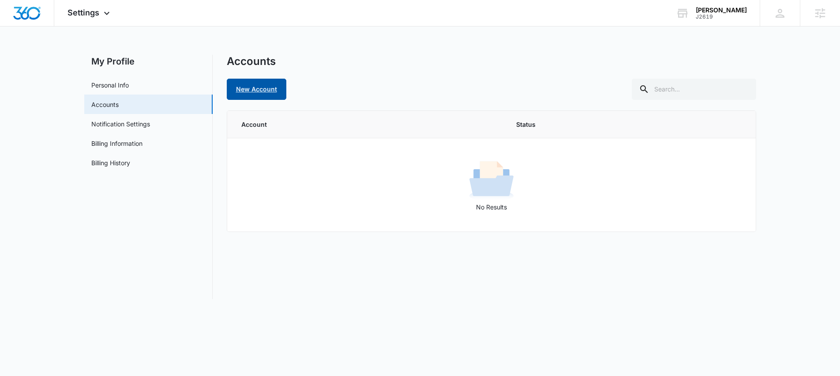
click at [279, 91] on link "New Account" at bounding box center [257, 89] width 60 height 21
select select "US"
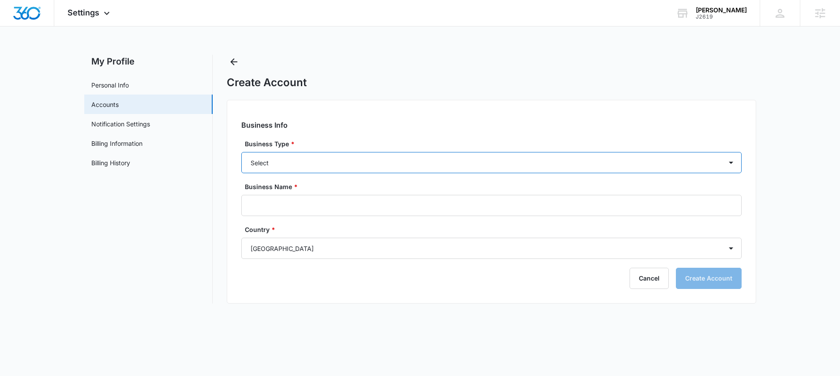
click at [297, 164] on select "Select Accounting / CPA Assisted Living Attorney / Law Firm Auto Repair Carpet …" at bounding box center [491, 162] width 500 height 21
select select "51"
click at [241, 152] on select "Select Accounting / CPA Assisted Living Attorney / Law Firm Auto Repair Carpet …" at bounding box center [491, 162] width 500 height 21
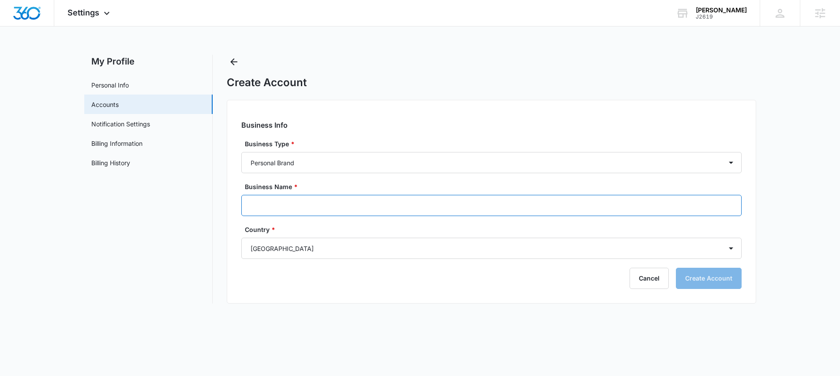
click at [291, 198] on input "Business Name *" at bounding box center [491, 205] width 500 height 21
type input "Lynx Toys"
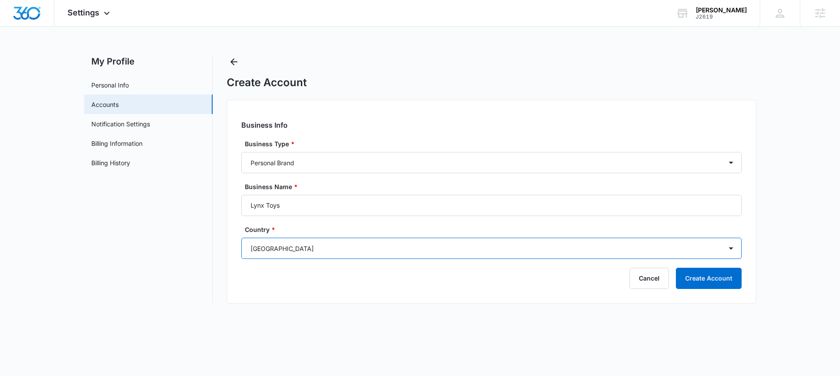
click at [306, 251] on select "Select [GEOGRAPHIC_DATA] [GEOGRAPHIC_DATA]" at bounding box center [491, 247] width 500 height 21
click at [241, 237] on select "Select [GEOGRAPHIC_DATA] [GEOGRAPHIC_DATA]" at bounding box center [491, 247] width 500 height 21
click at [732, 71] on div "Create Account" at bounding box center [492, 72] width 530 height 34
click at [237, 63] on icon "Back" at bounding box center [234, 61] width 11 height 11
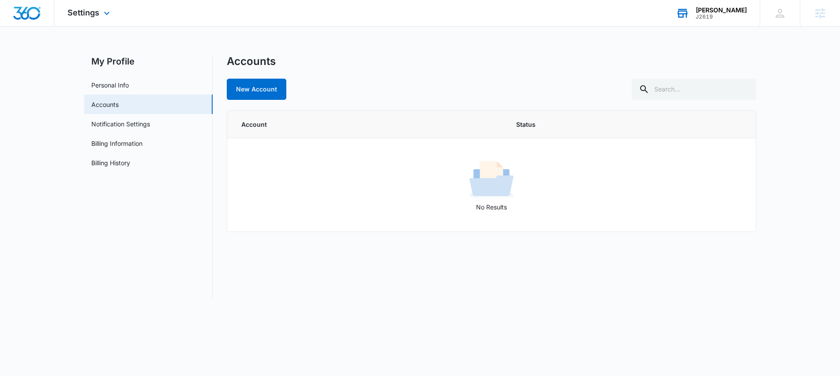
click at [744, 11] on div "[PERSON_NAME]" at bounding box center [721, 10] width 51 height 7
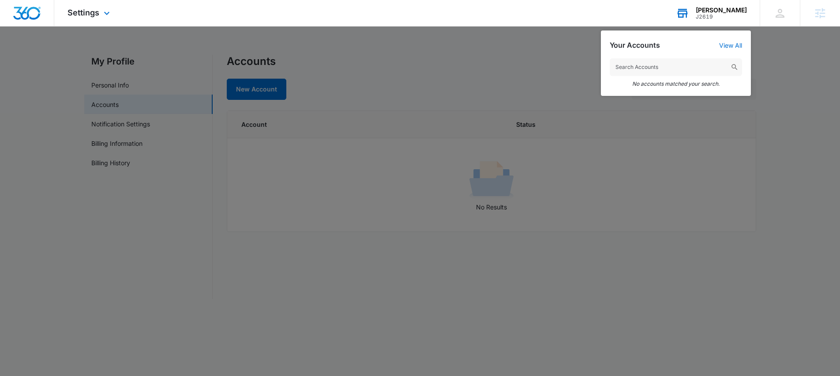
click at [687, 9] on icon at bounding box center [682, 9] width 9 height 1
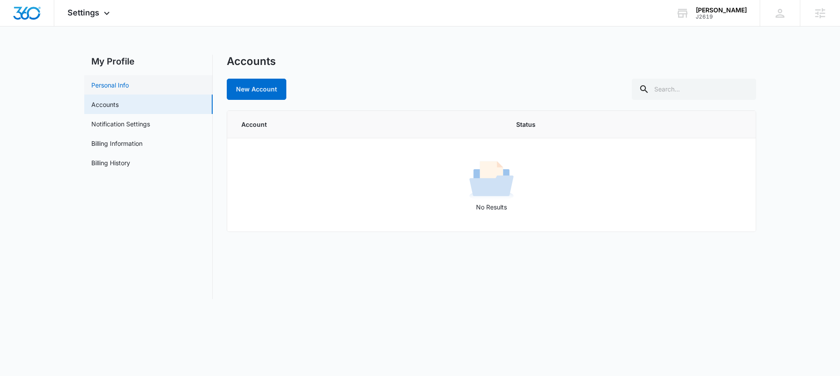
click at [112, 84] on link "Personal Info" at bounding box center [110, 84] width 38 height 9
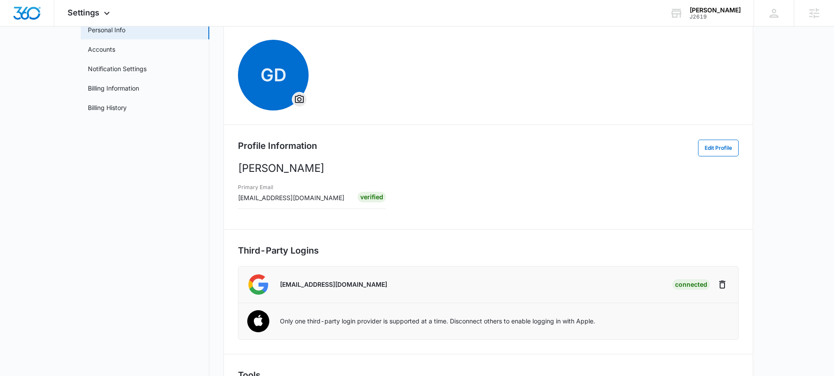
scroll to position [116, 0]
